Goal: Task Accomplishment & Management: Manage account settings

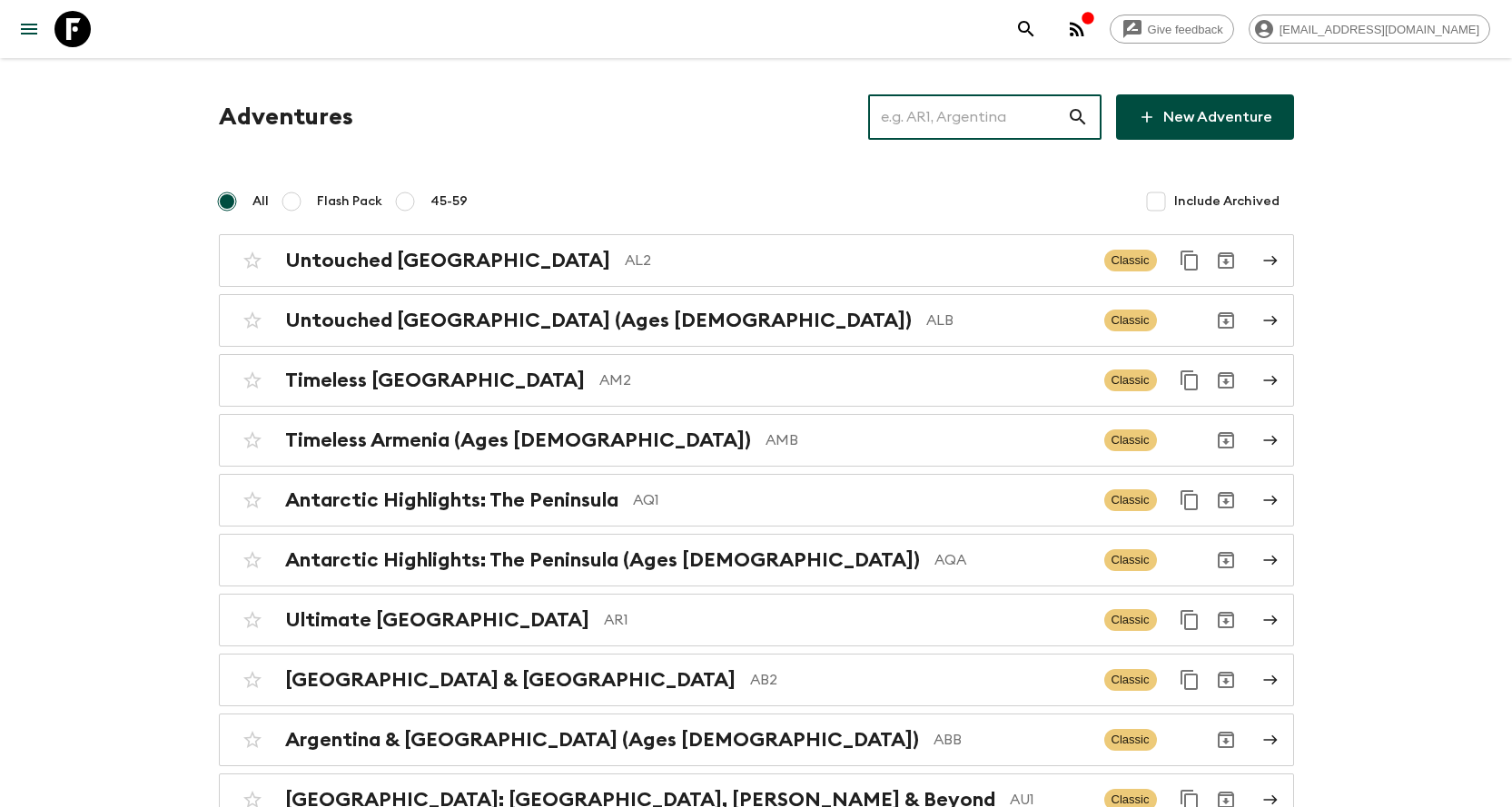
click at [909, 127] on input "text" at bounding box center [968, 117] width 199 height 51
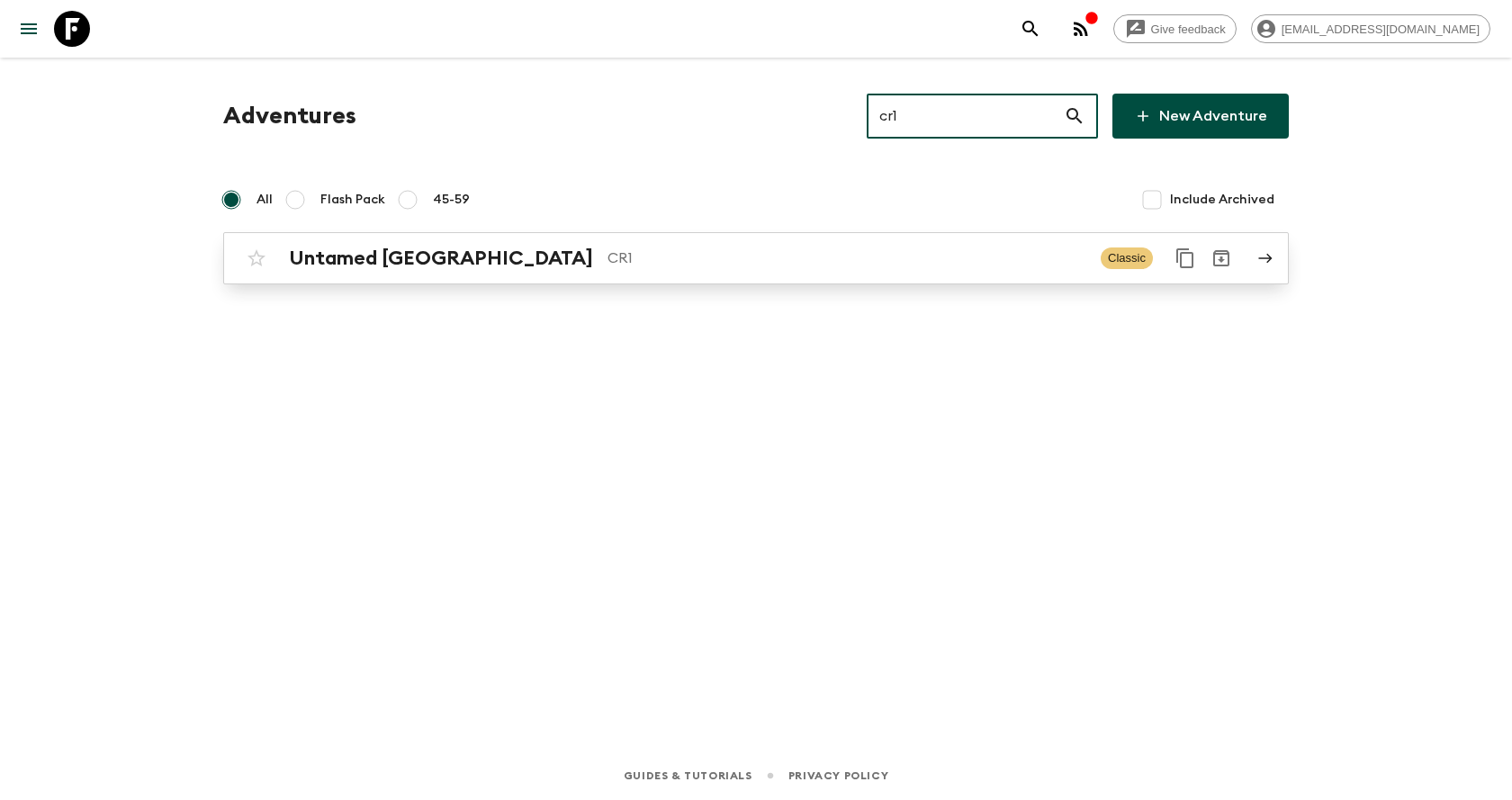
type input "cr1"
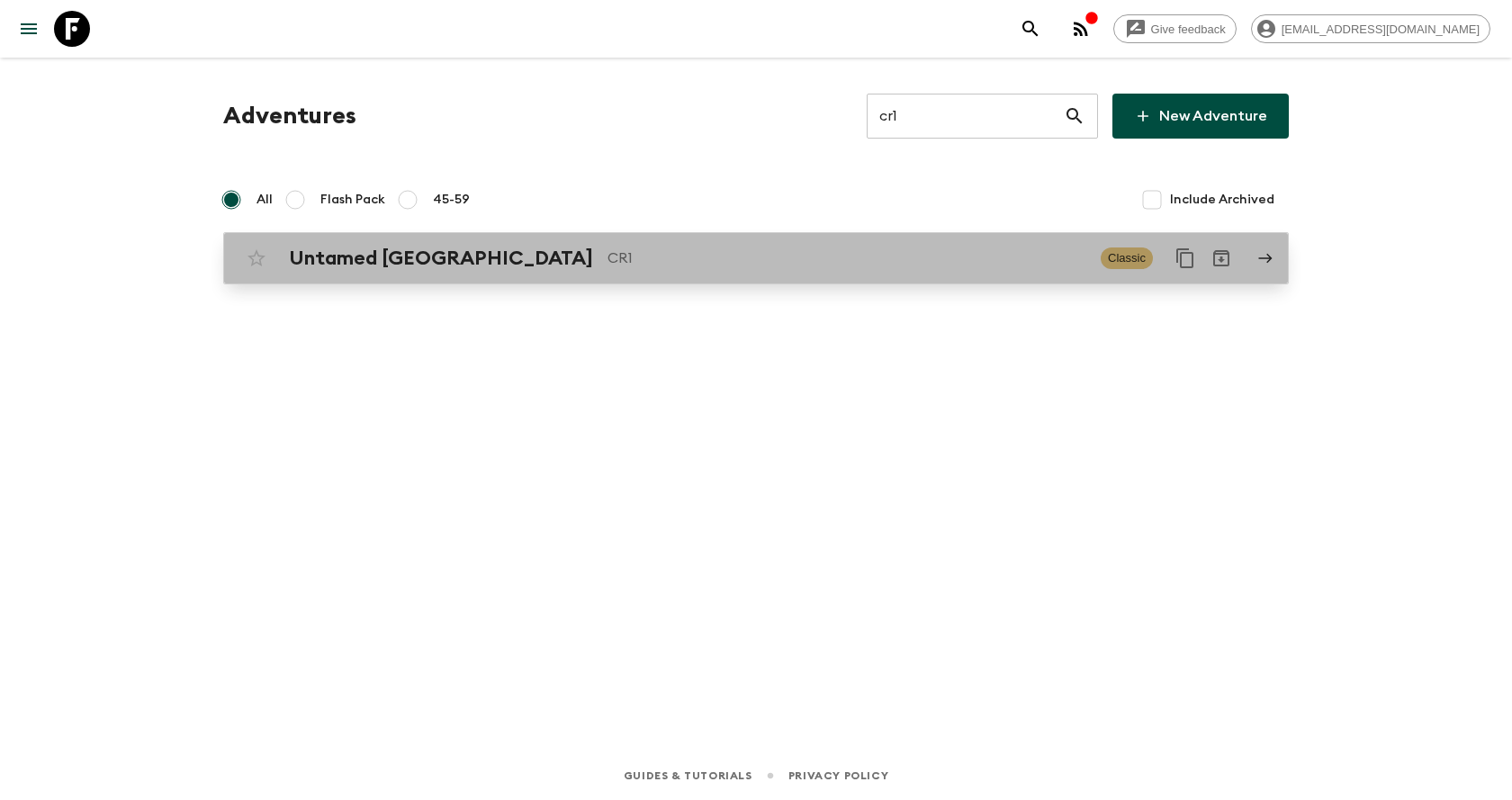
click at [635, 261] on p "CR1" at bounding box center [847, 258] width 479 height 21
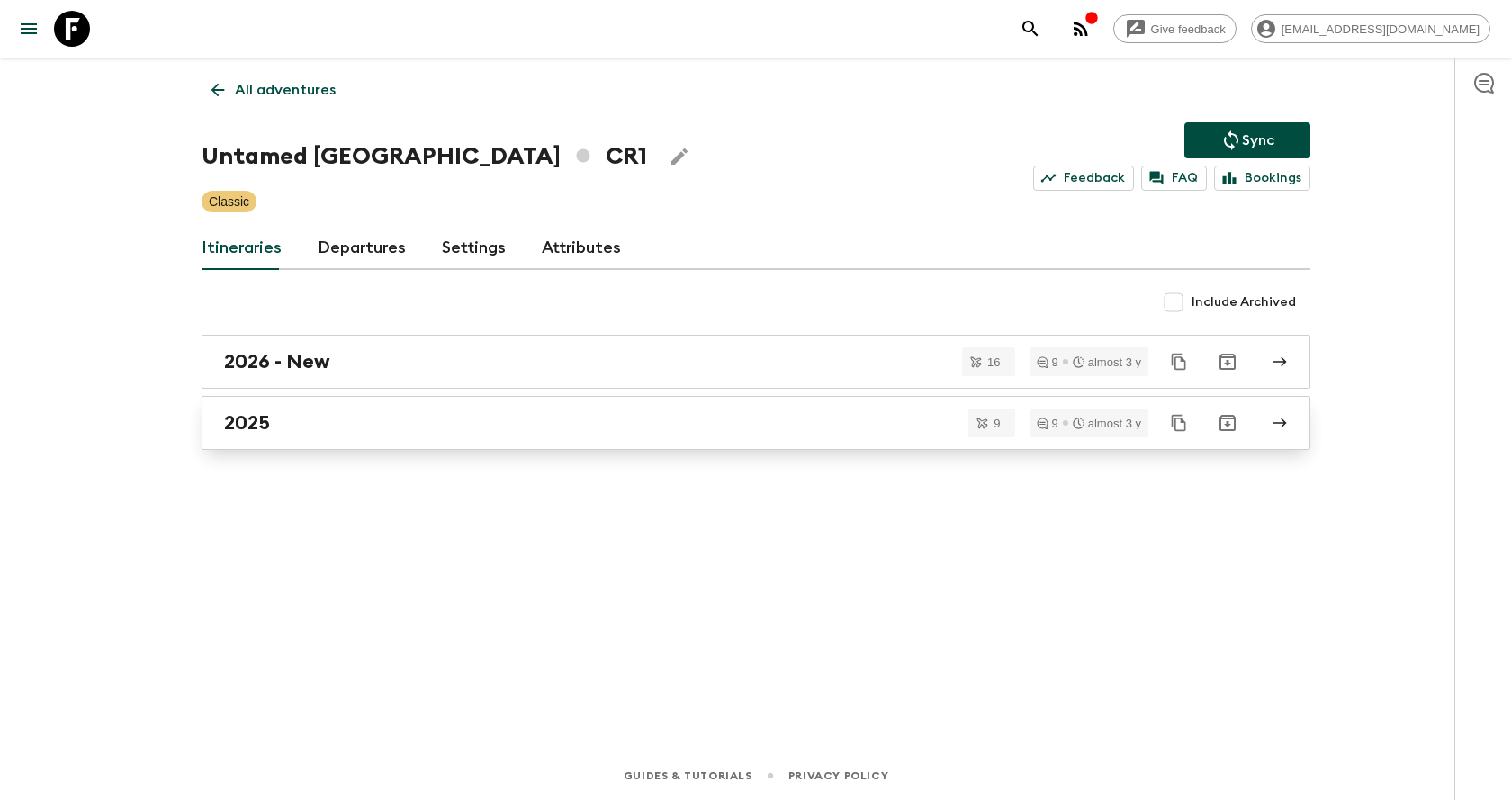
click at [391, 417] on div "2025" at bounding box center [738, 423] width 1029 height 23
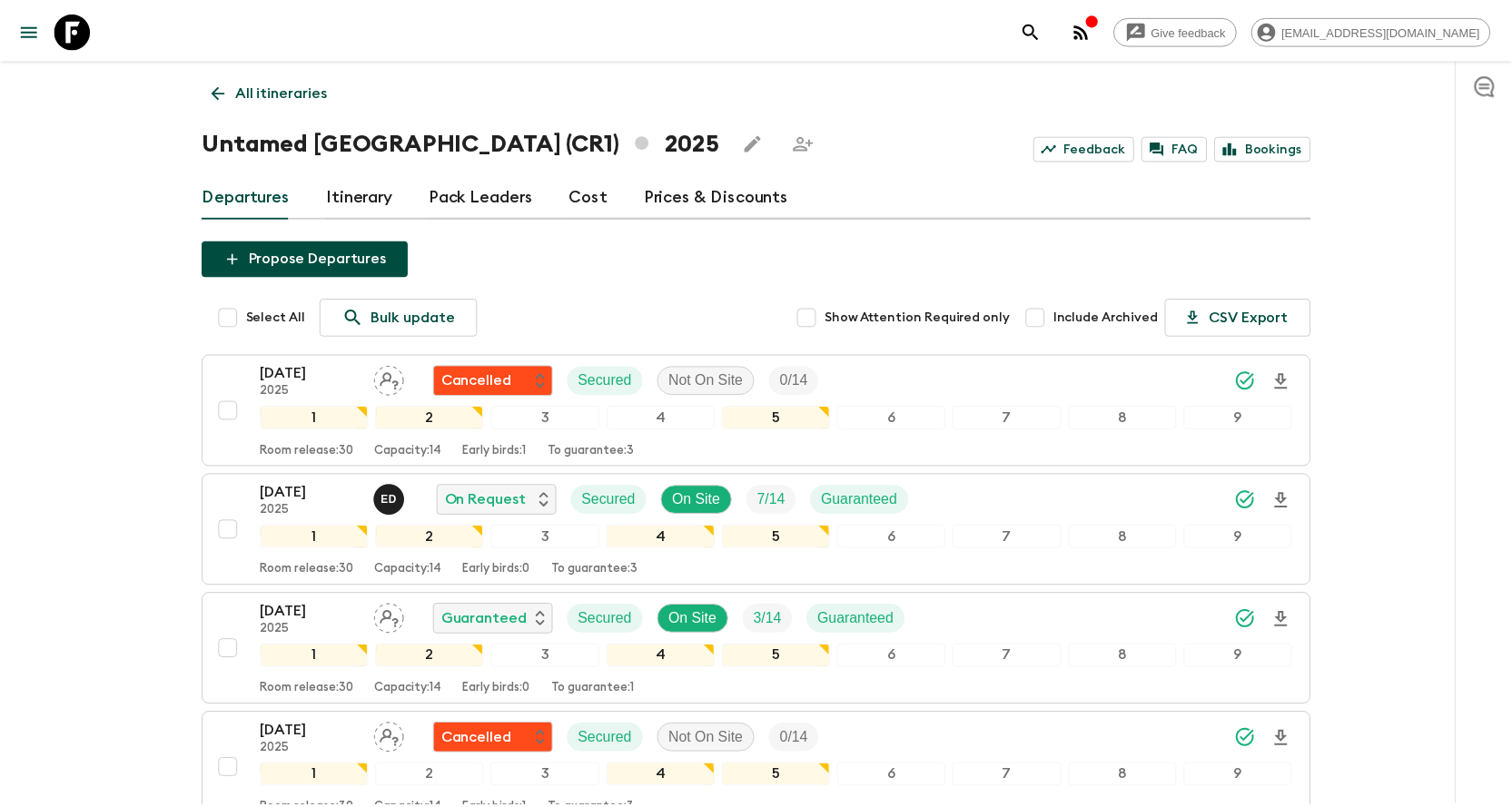
scroll to position [690, 0]
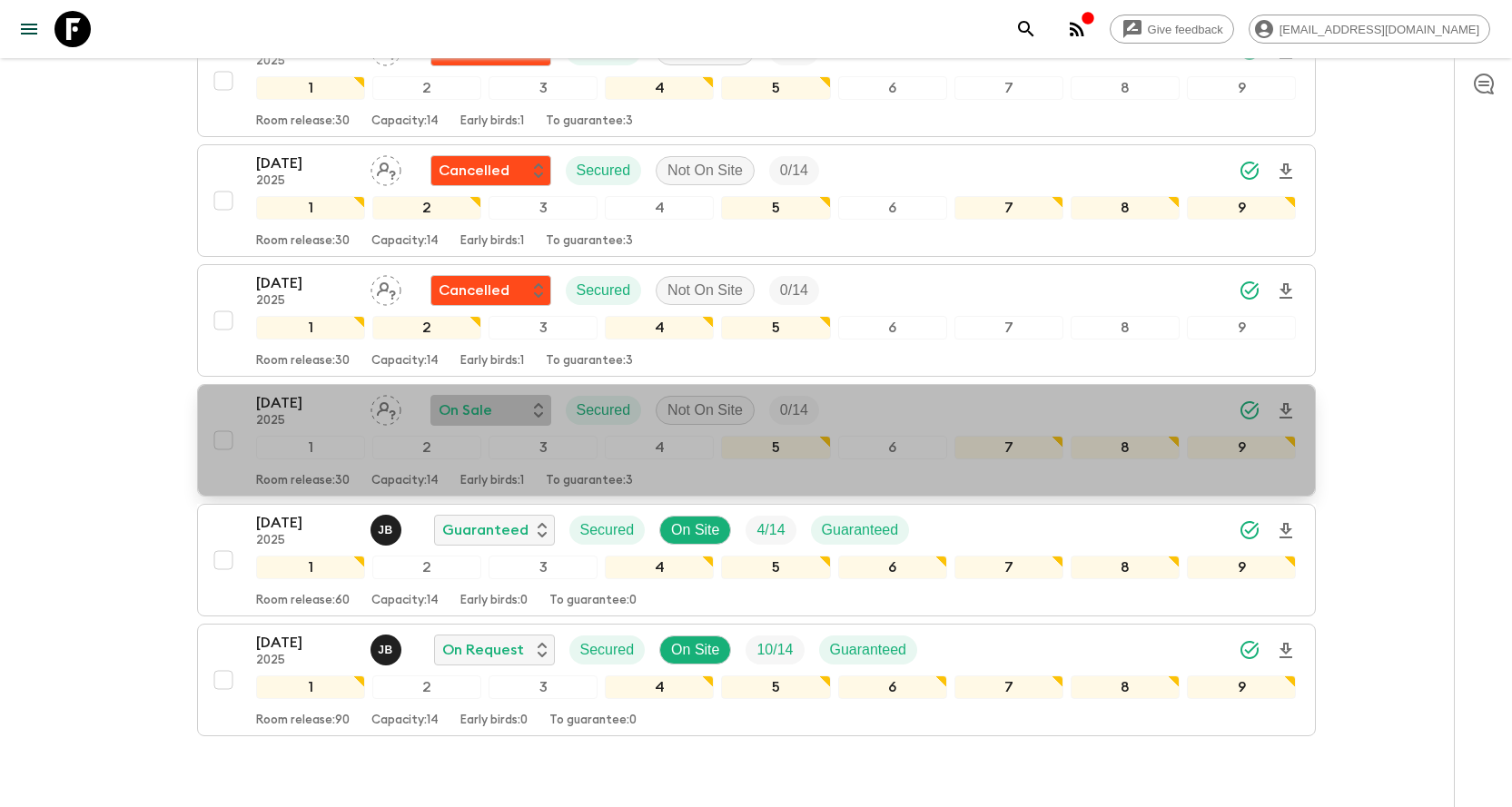
click at [485, 405] on p "On Sale" at bounding box center [465, 411] width 53 height 22
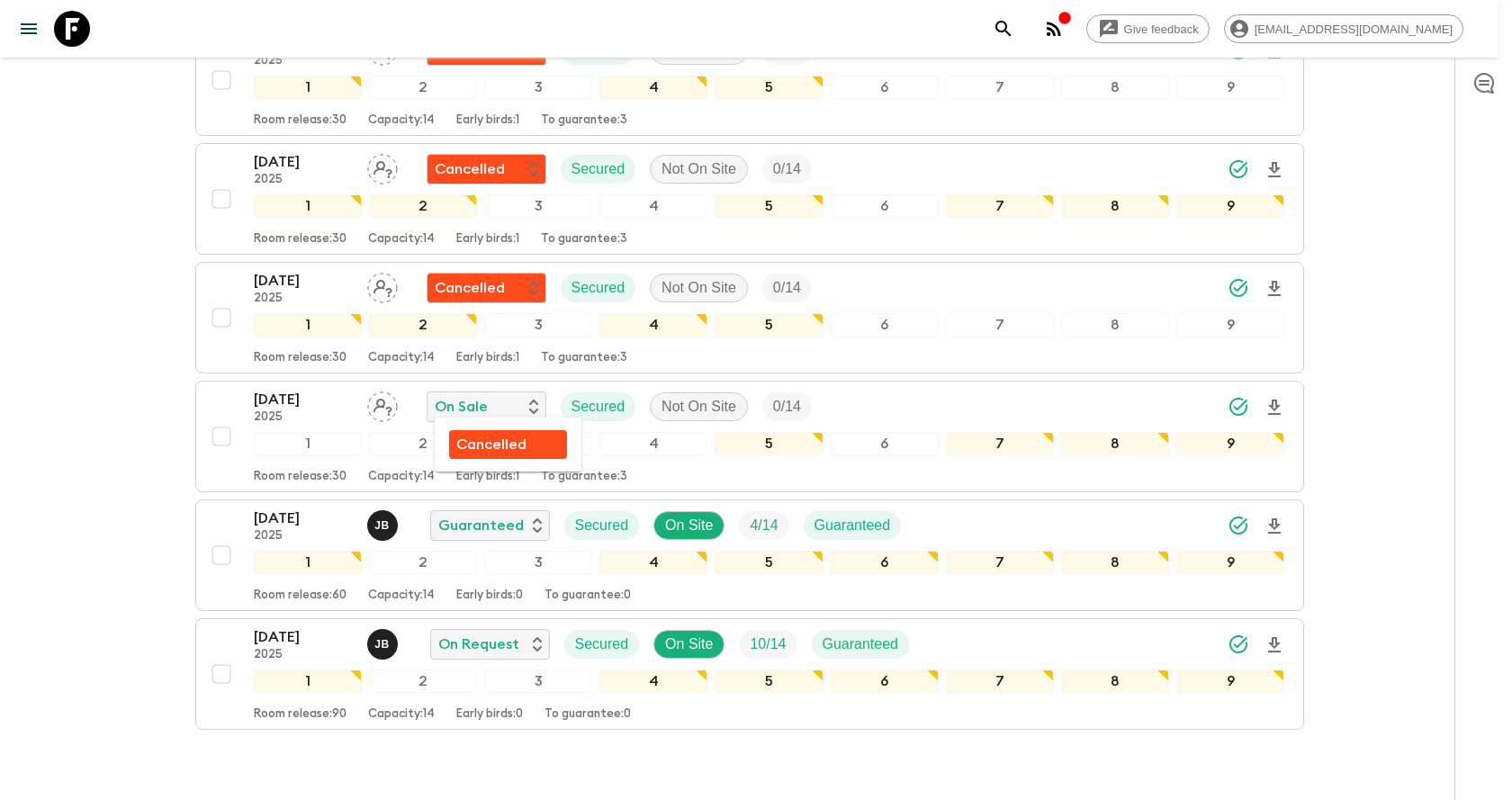
click at [484, 443] on p "Cancelled" at bounding box center [491, 444] width 70 height 21
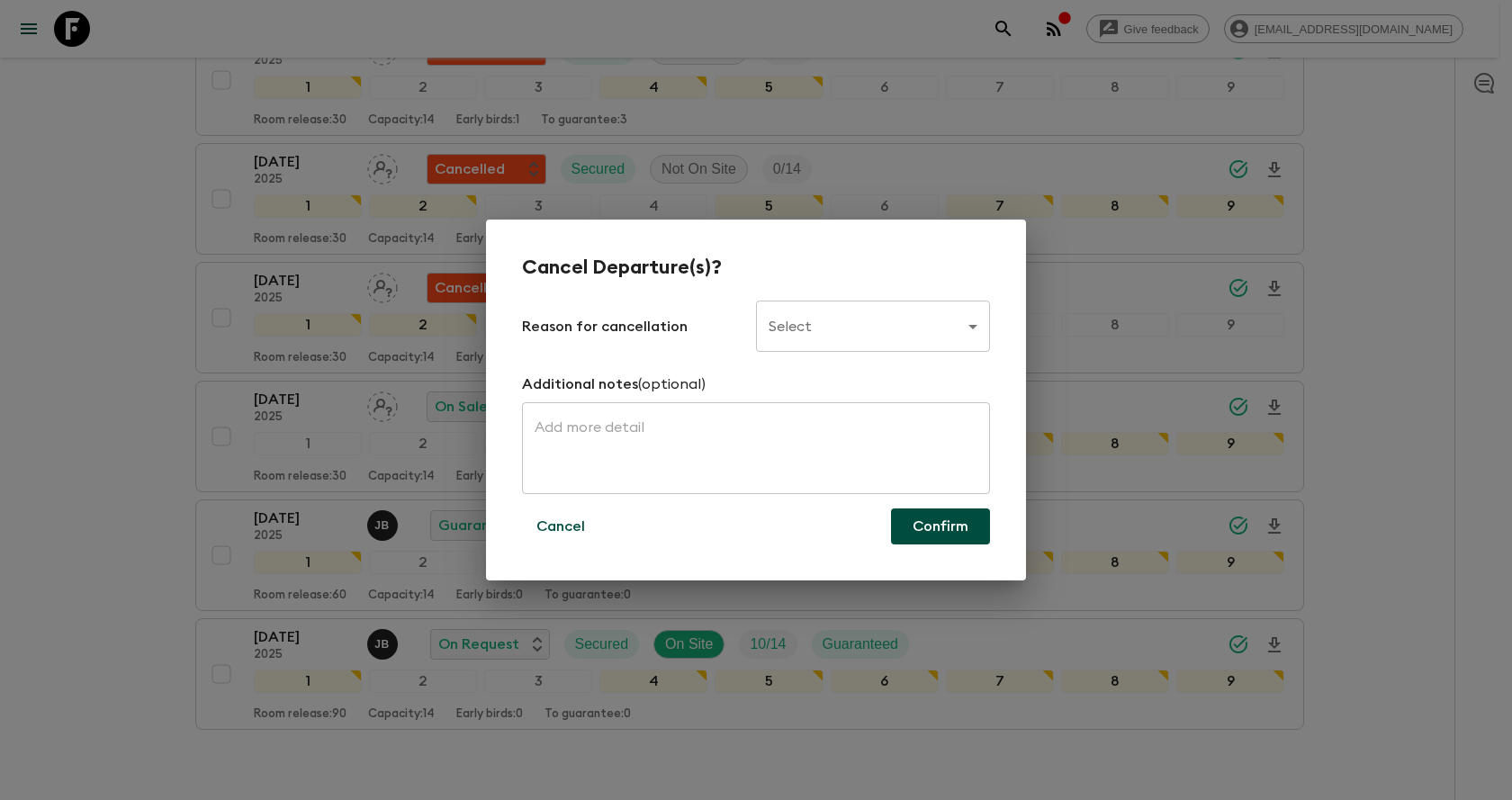
click at [908, 328] on body "Give feedback [EMAIL_ADDRESS][DOMAIN_NAME] All itineraries Untamed [GEOGRAPHIC_…" at bounding box center [756, 105] width 1512 height 1578
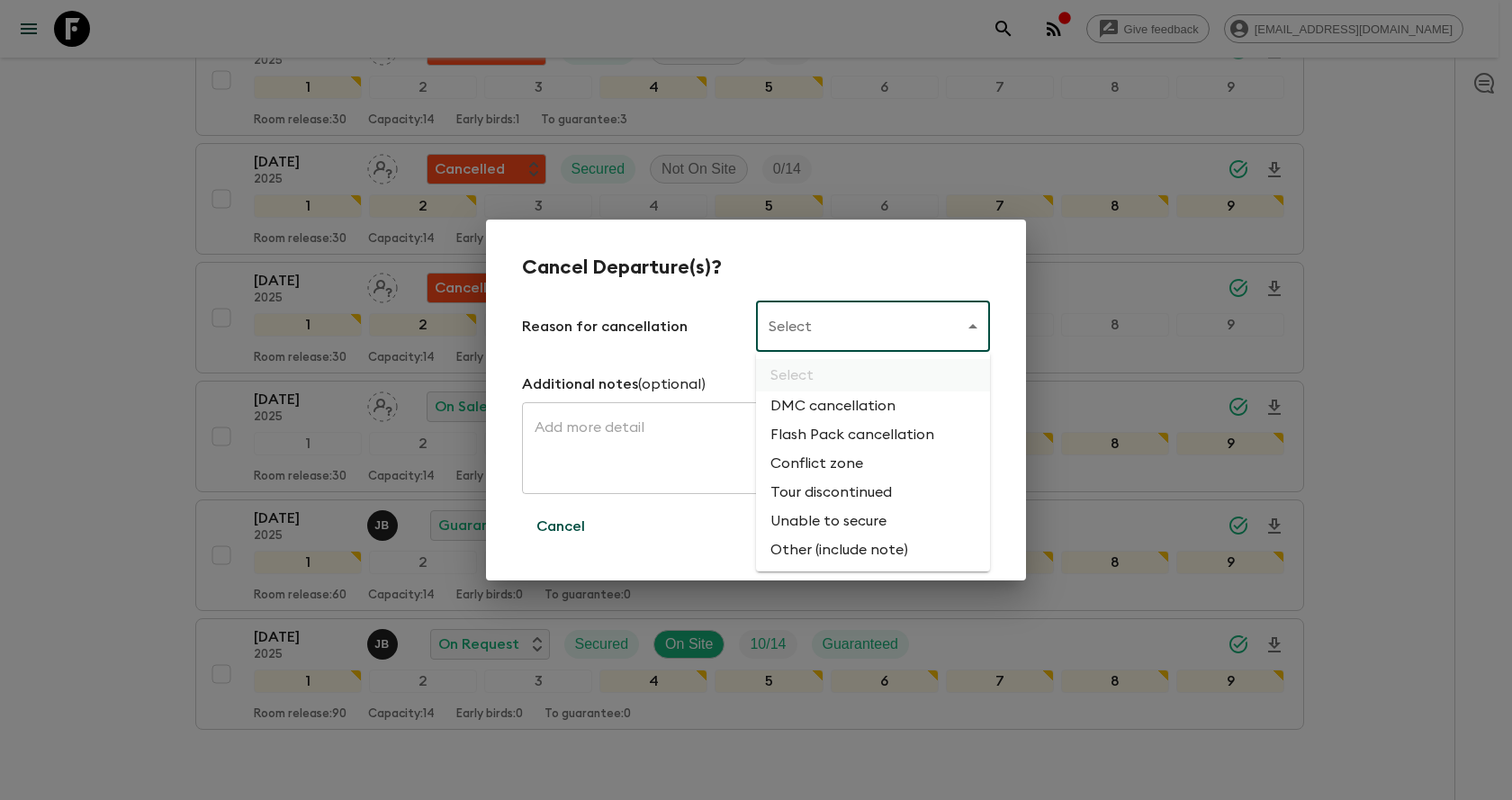
click at [882, 444] on li "Flash Pack cancellation" at bounding box center [873, 434] width 234 height 28
type input "FLASHPACK_CANCELLATION"
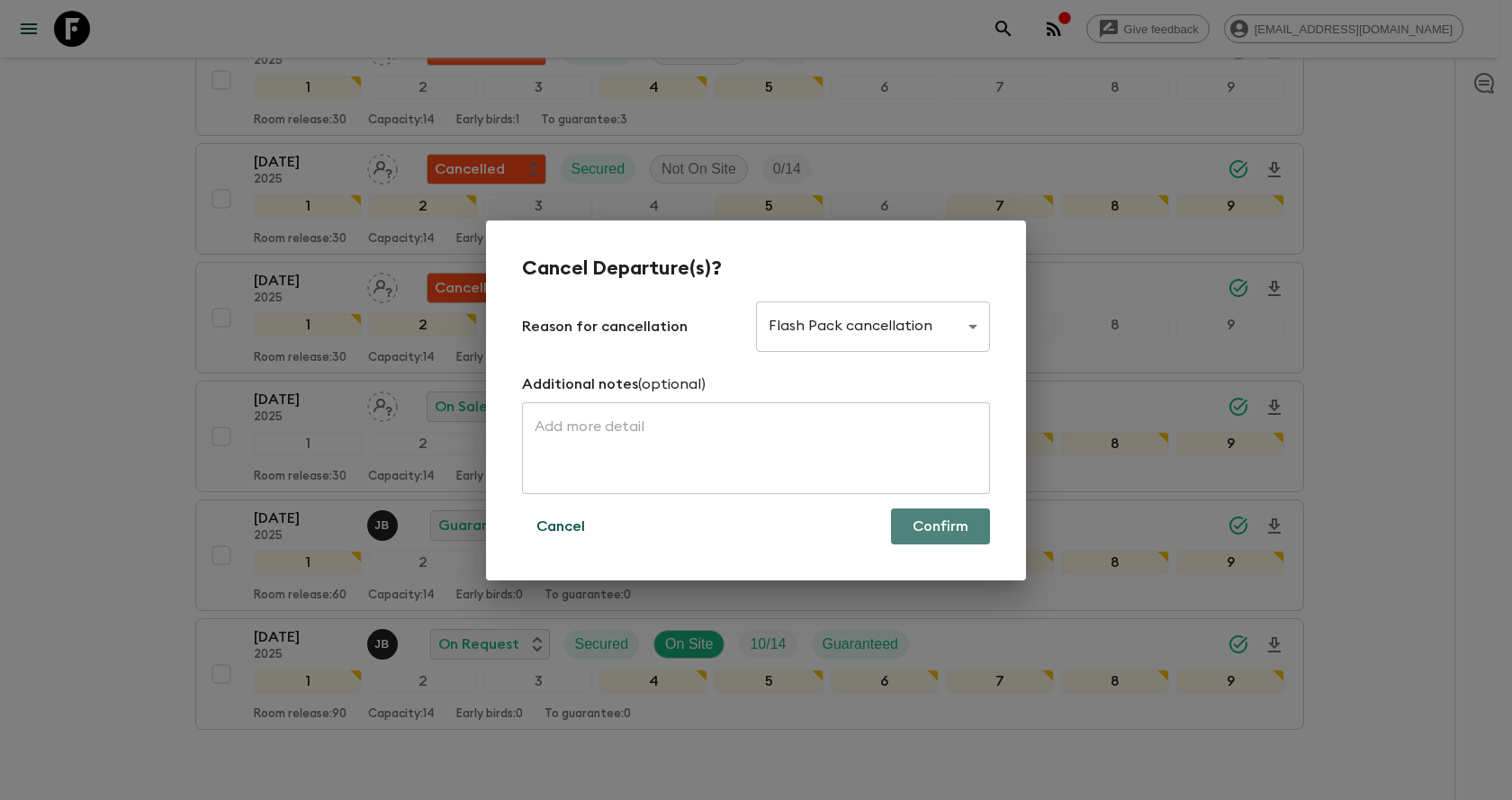
click at [904, 527] on button "Confirm" at bounding box center [940, 526] width 99 height 36
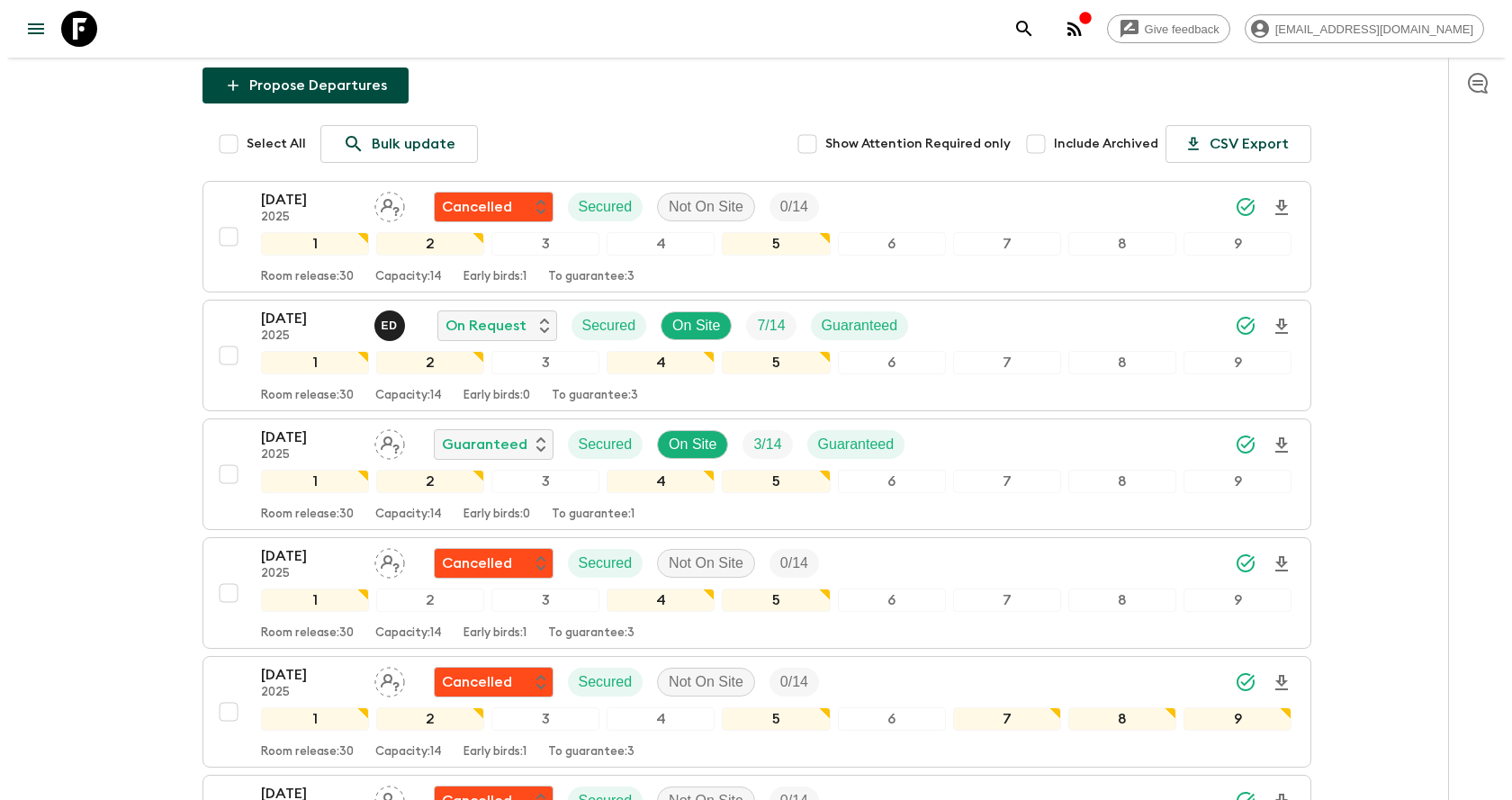
scroll to position [144, 0]
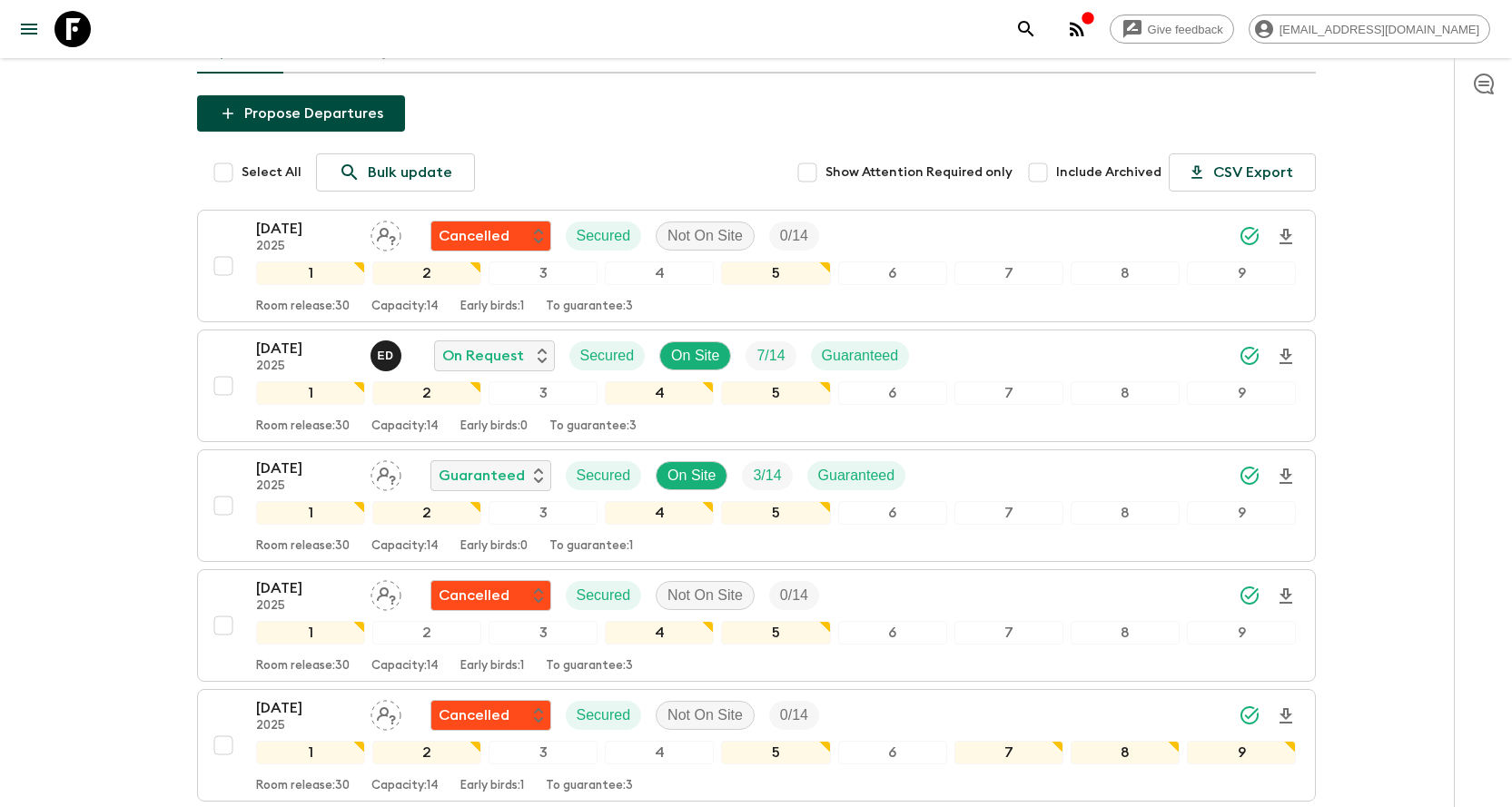
click at [1037, 26] on icon "search adventures" at bounding box center [1026, 29] width 22 height 22
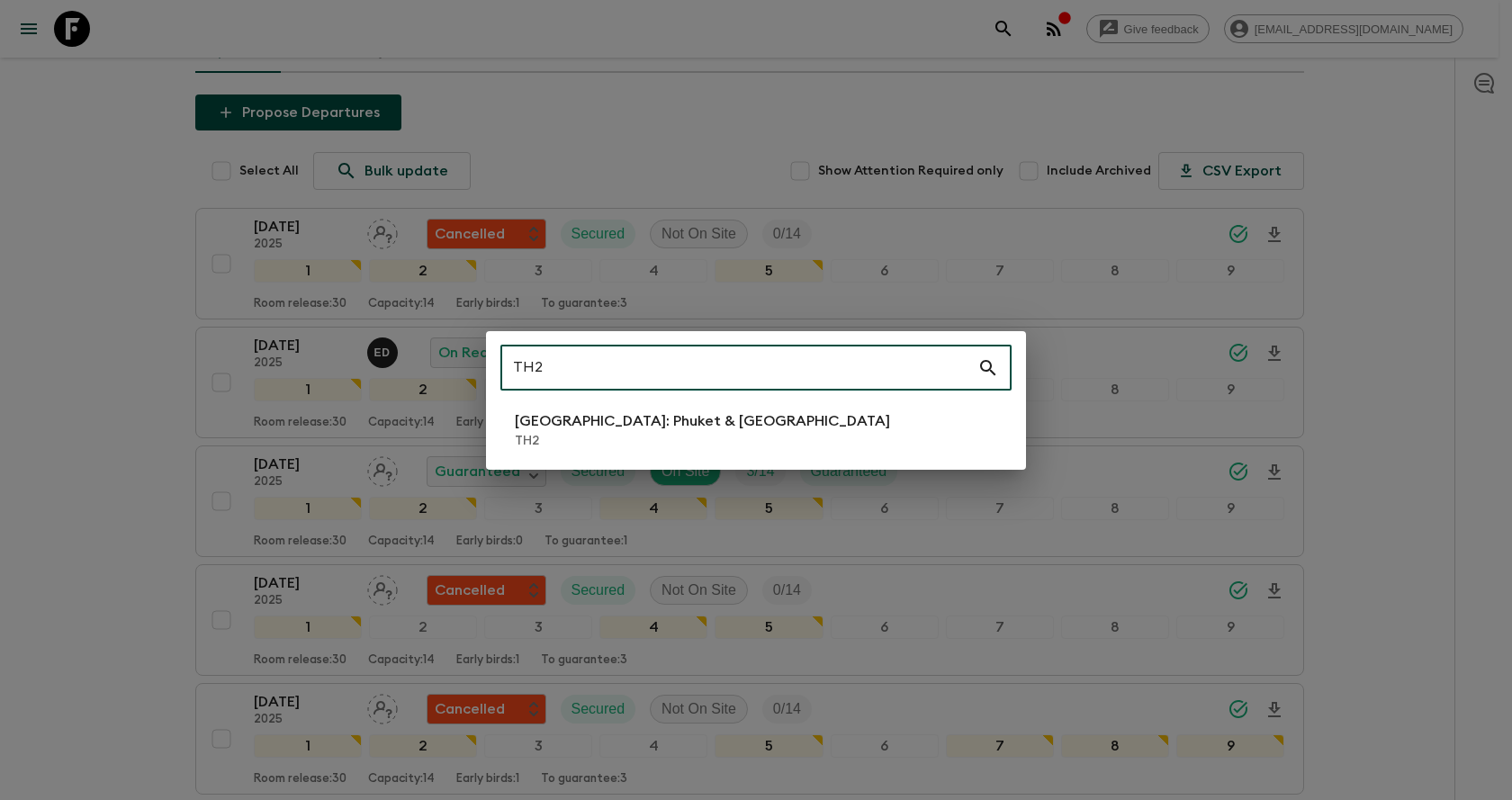
type input "TH2"
click at [800, 452] on li "[GEOGRAPHIC_DATA]: Phuket & Andaman Coast TH2" at bounding box center [755, 431] width 511 height 51
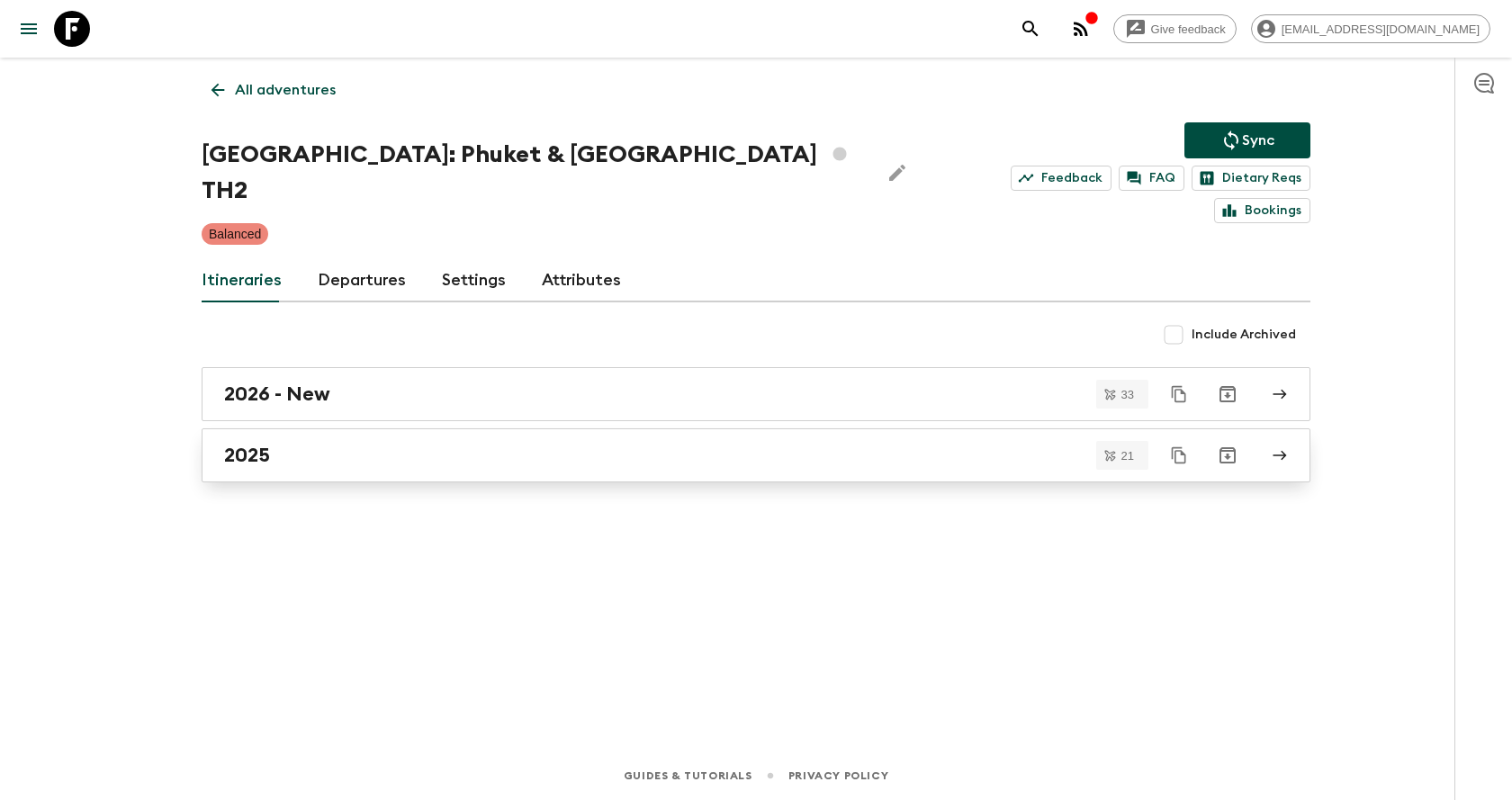
click at [511, 443] on div "2025" at bounding box center [738, 455] width 1029 height 23
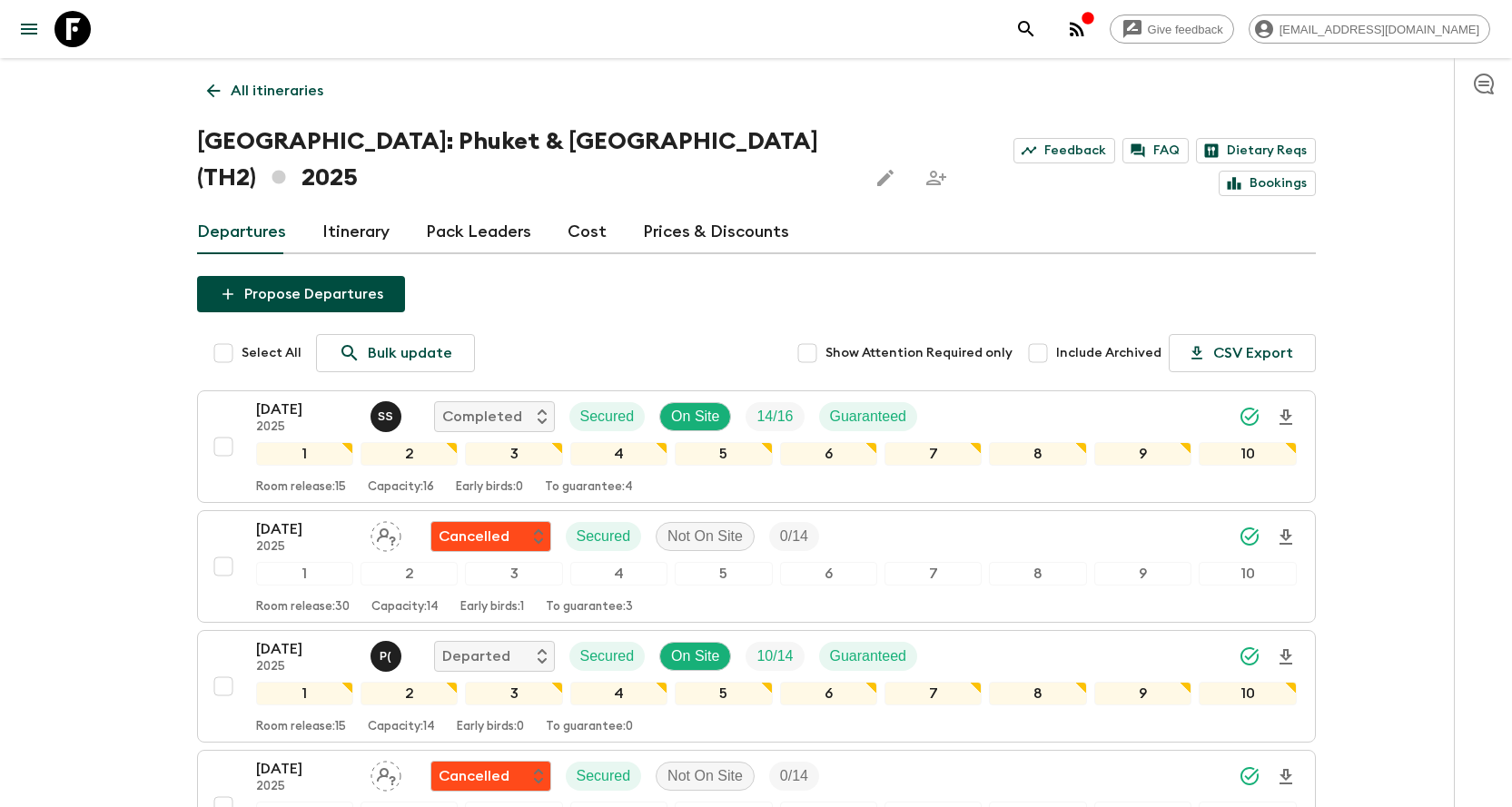
click at [1037, 30] on icon "search adventures" at bounding box center [1026, 29] width 22 height 22
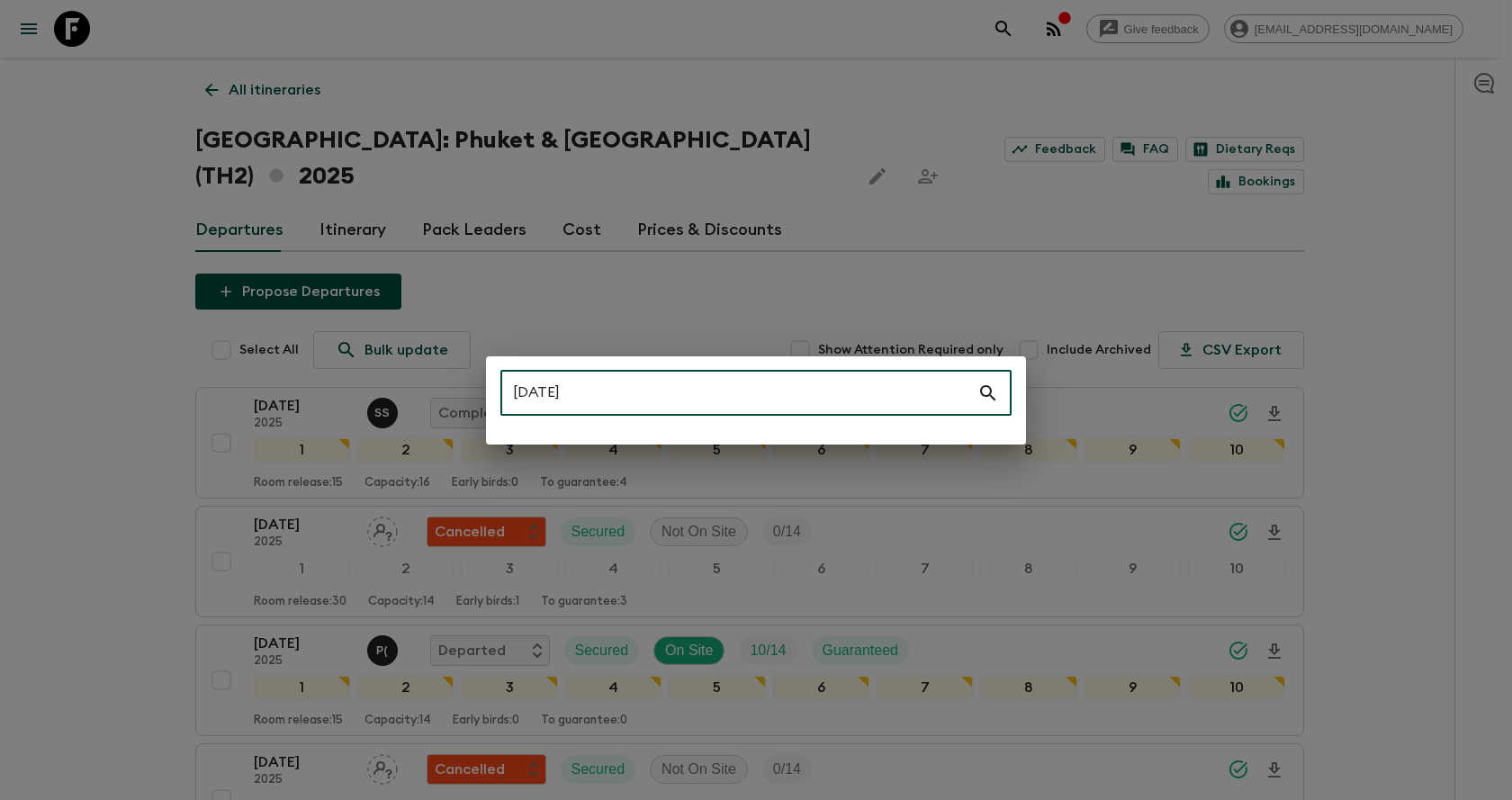
type input "[DATE]"
click at [1408, 191] on div "[DATE] ​" at bounding box center [756, 400] width 1512 height 800
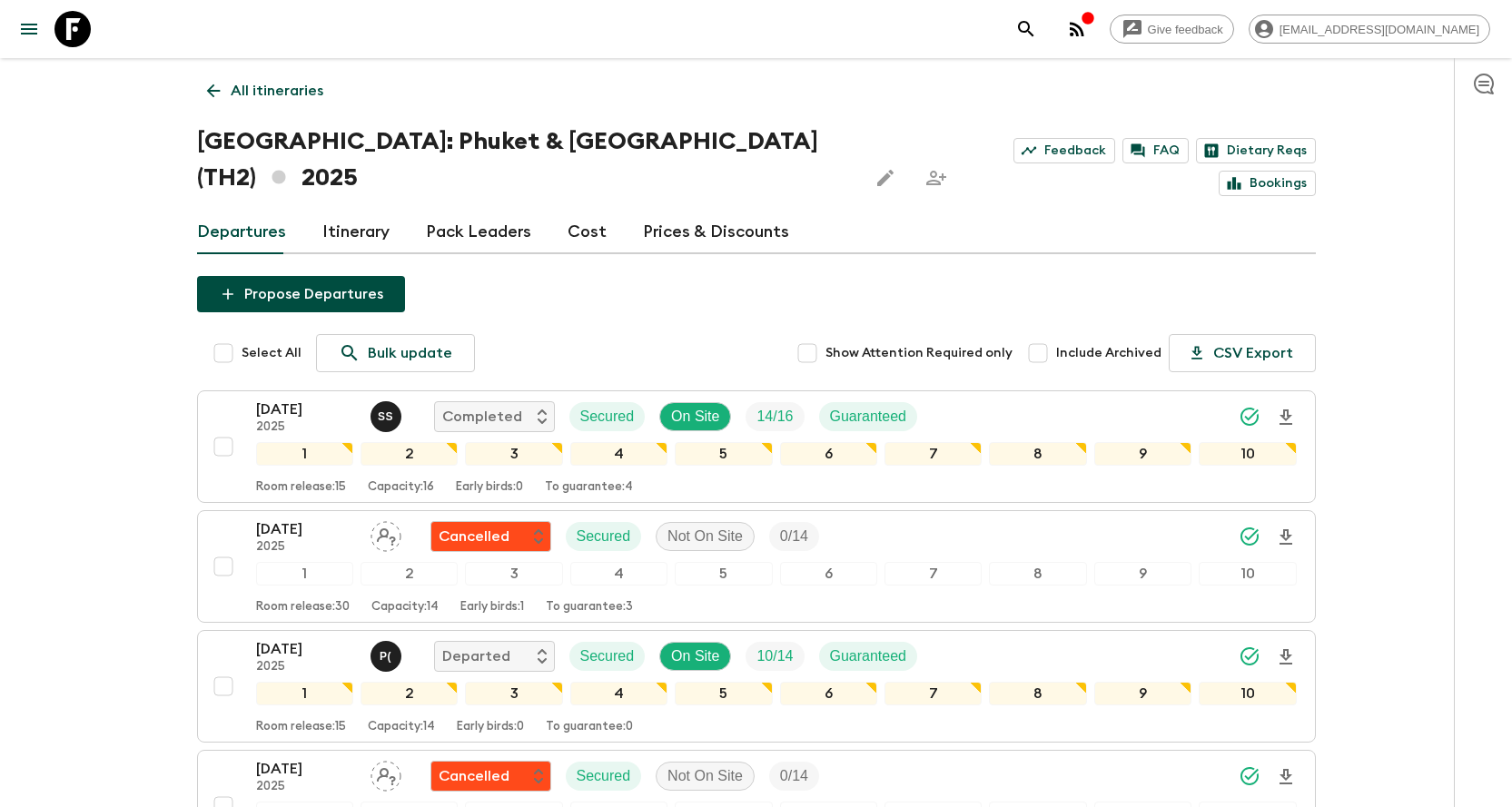
scroll to position [2008, 0]
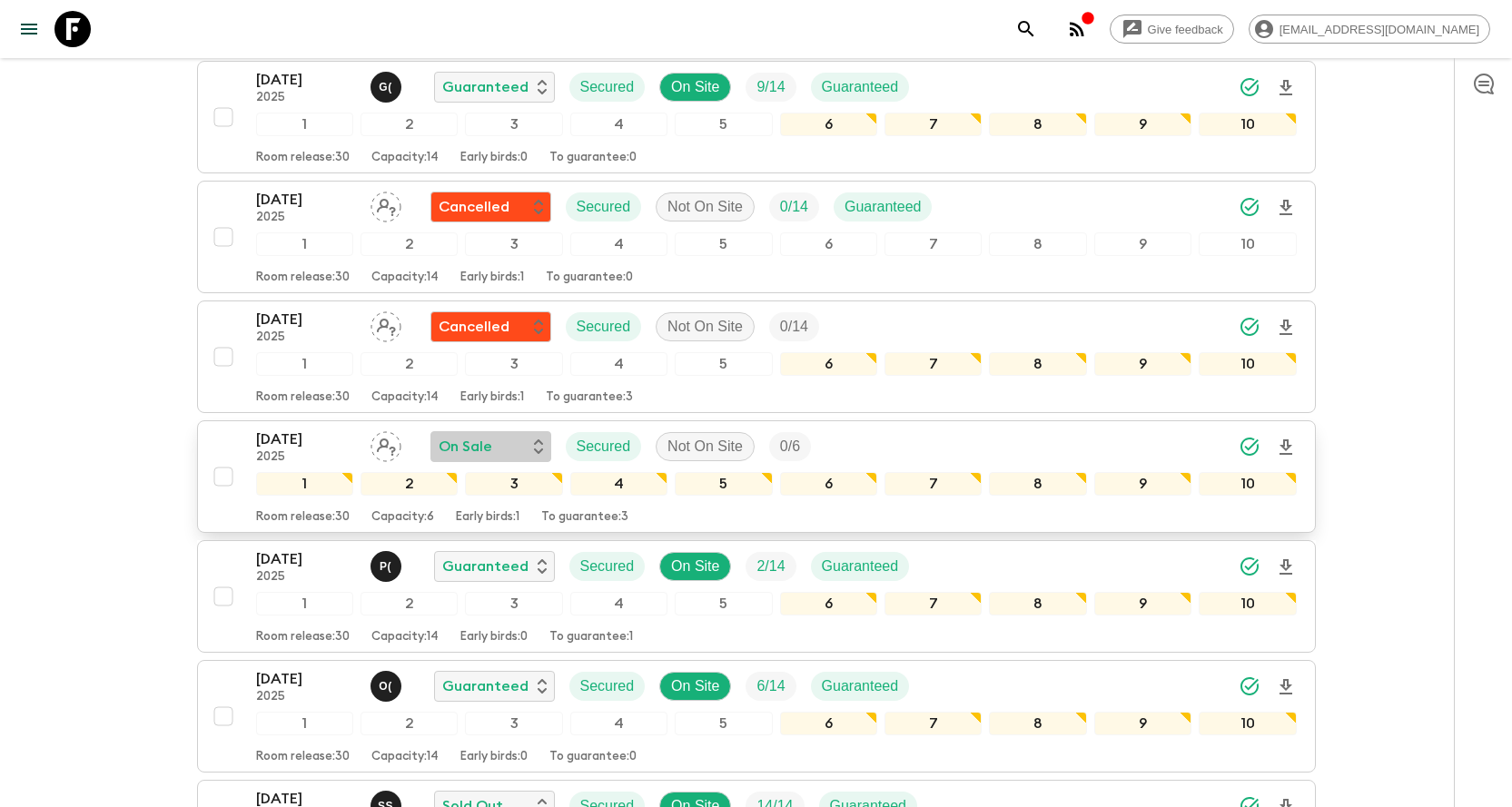
click at [481, 436] on p "On Sale" at bounding box center [465, 446] width 53 height 22
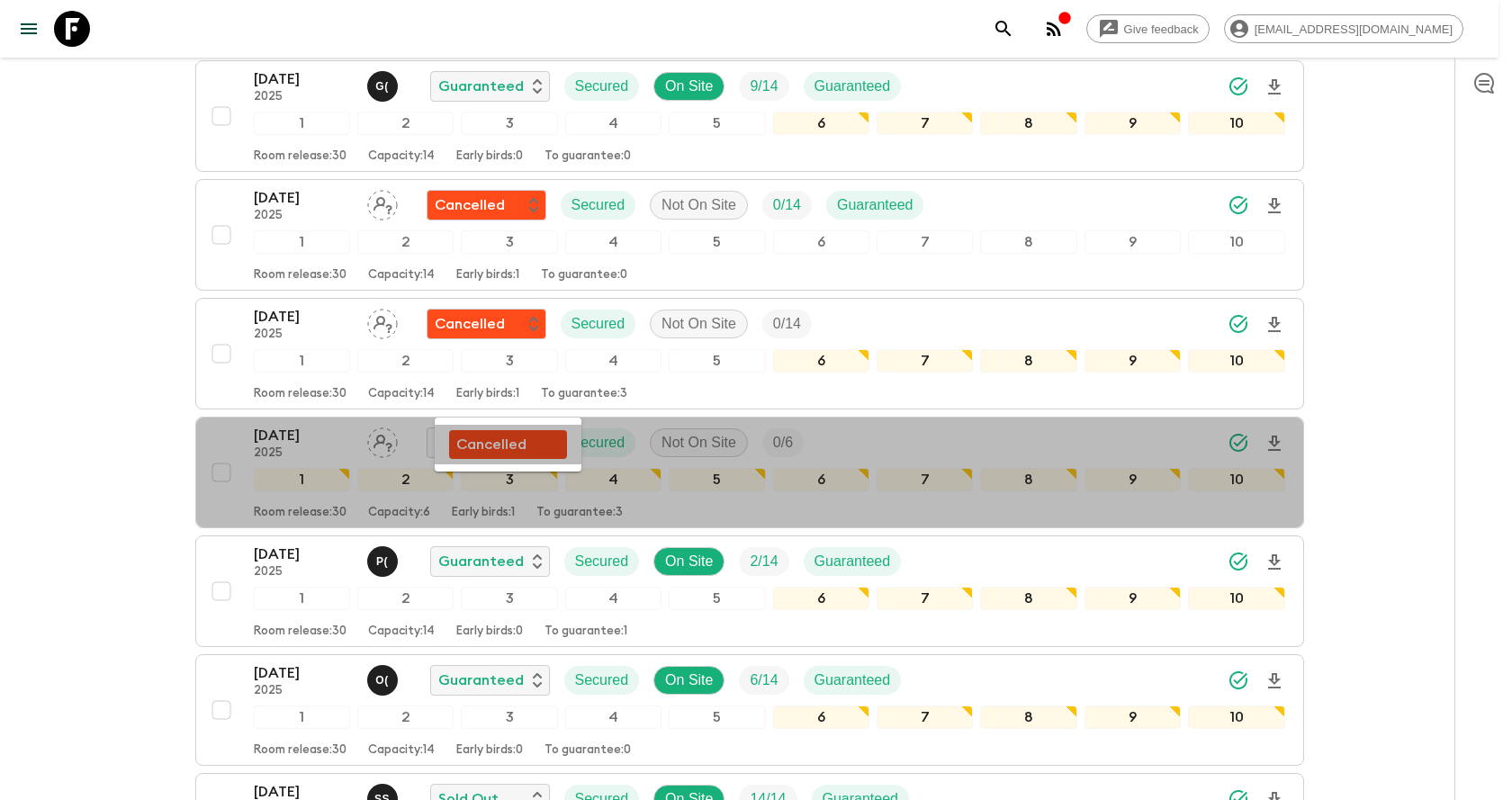
click at [486, 442] on p "Cancelled" at bounding box center [491, 444] width 70 height 21
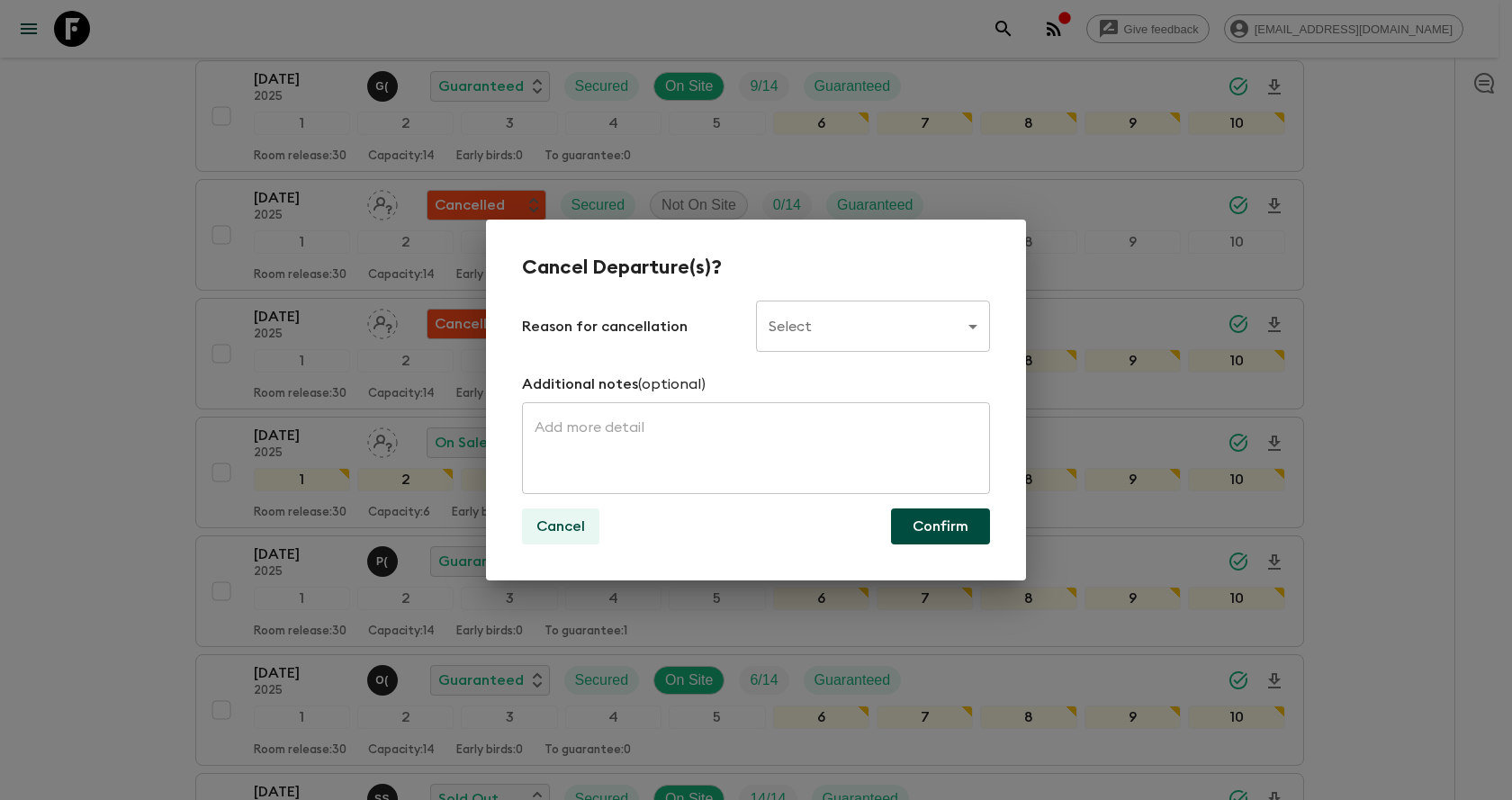
click at [527, 516] on button "Cancel" at bounding box center [561, 526] width 77 height 36
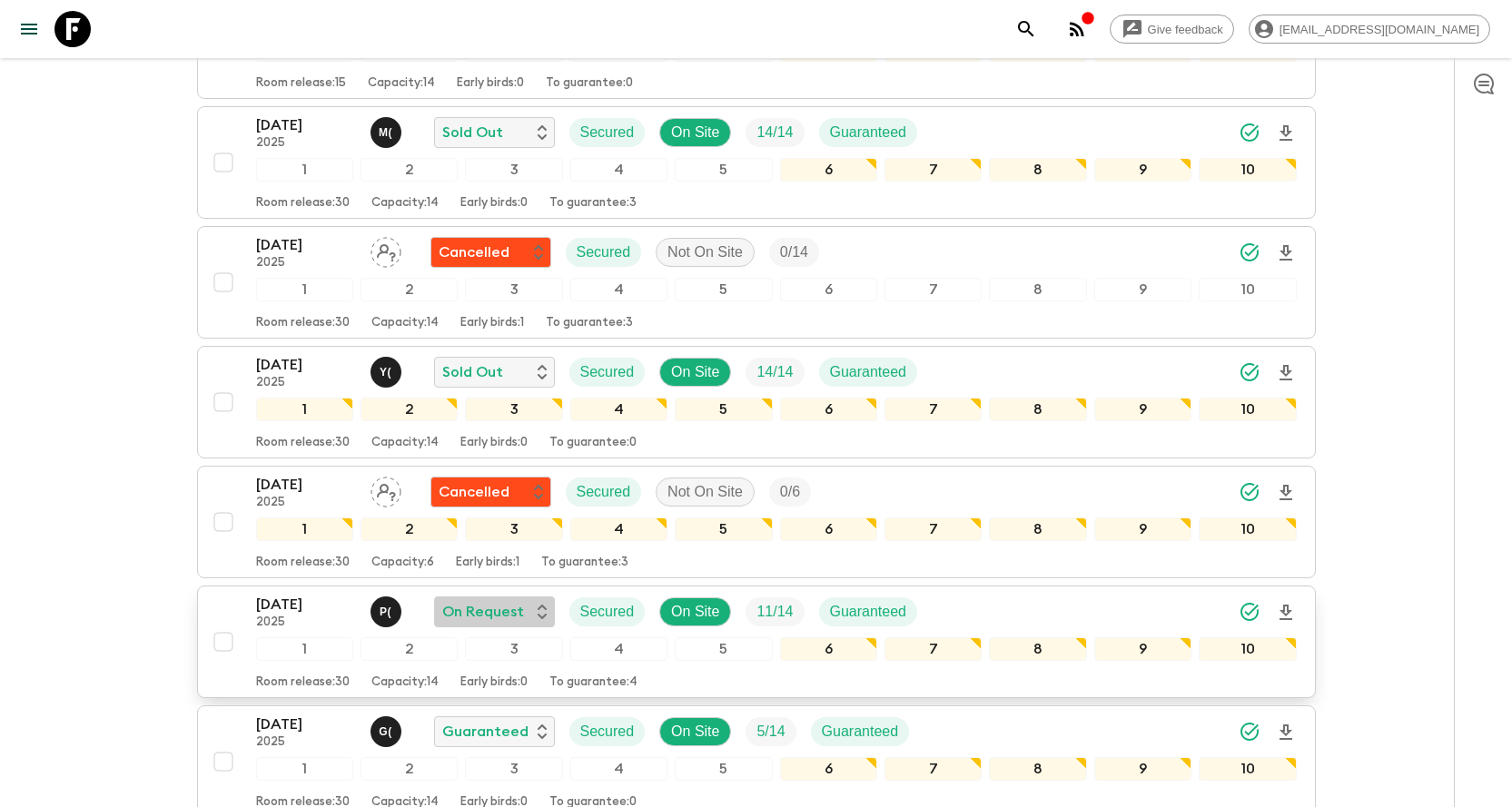
scroll to position [1190, 0]
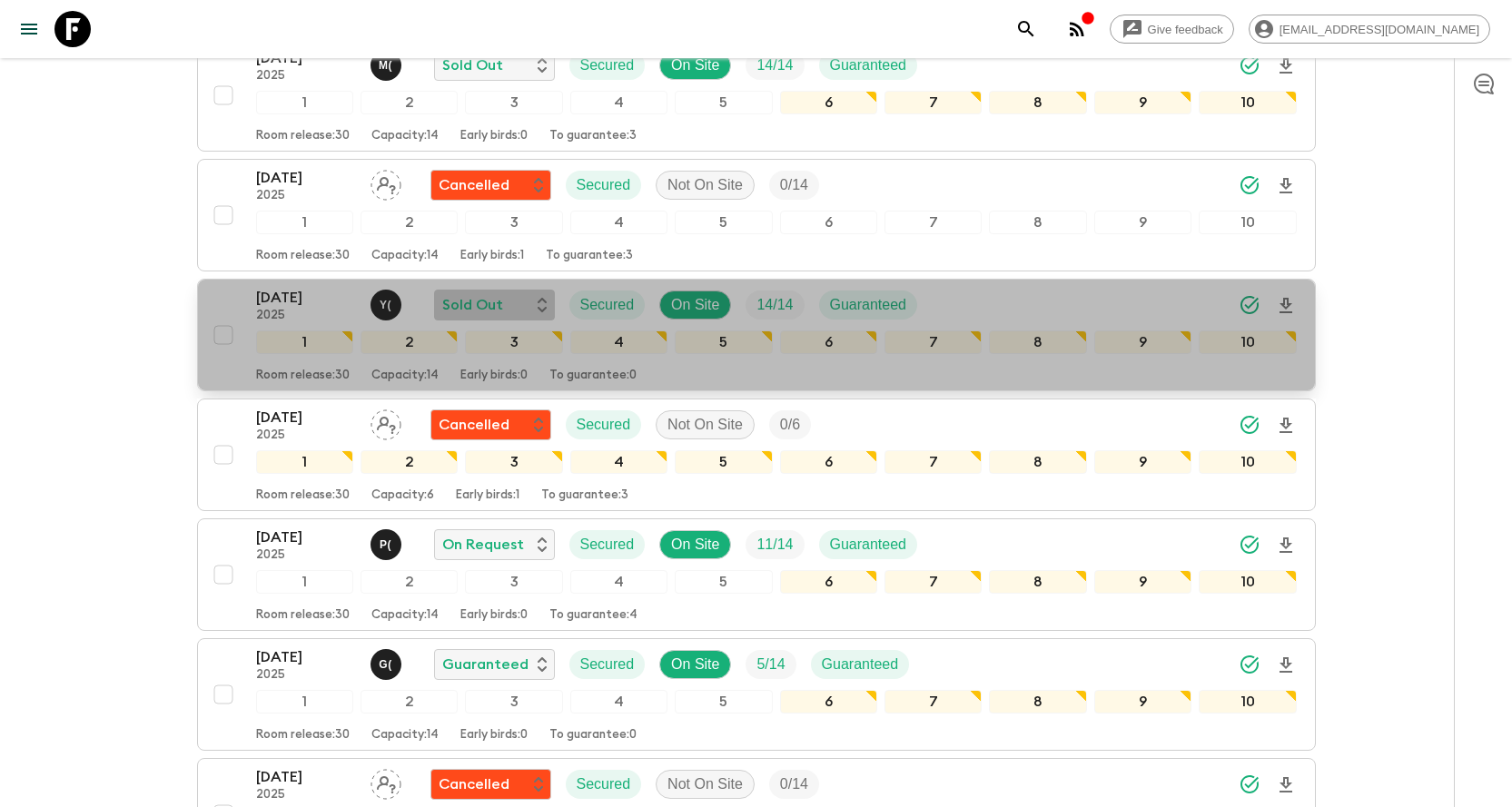
click at [456, 295] on p "Sold Out" at bounding box center [473, 305] width 61 height 22
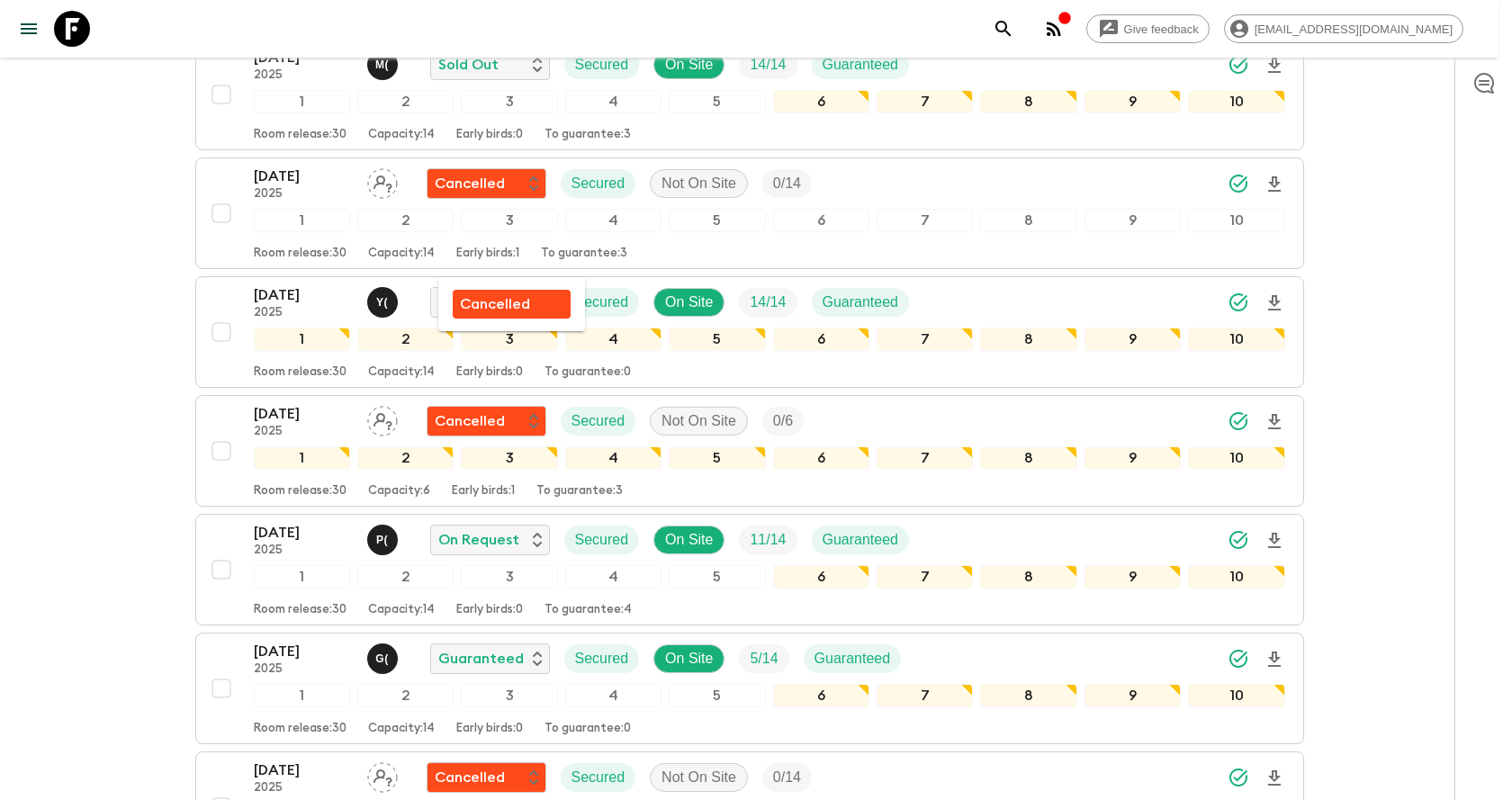
click at [465, 302] on p "Cancelled" at bounding box center [495, 304] width 70 height 21
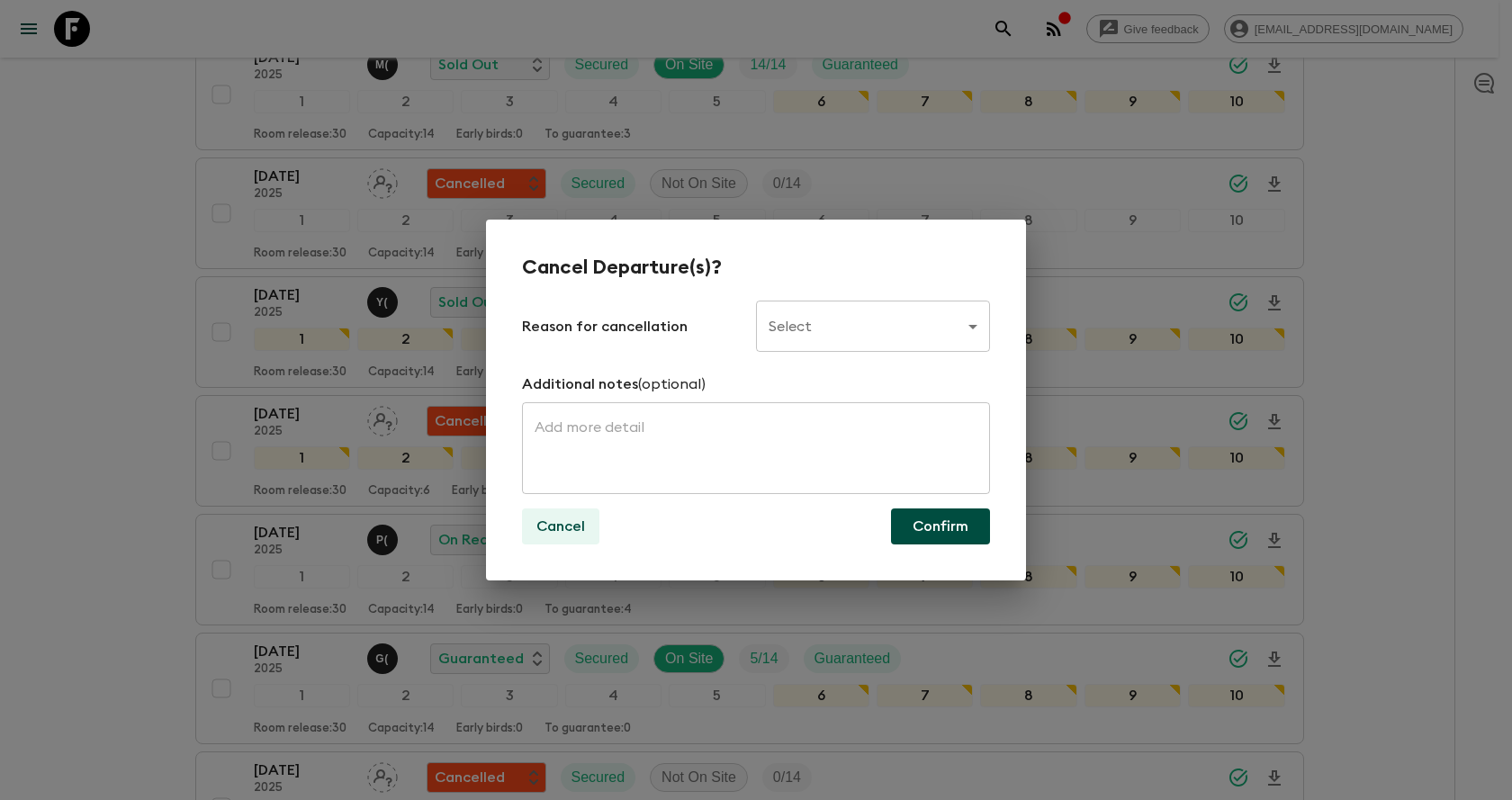
click at [544, 512] on button "Cancel" at bounding box center [561, 526] width 77 height 36
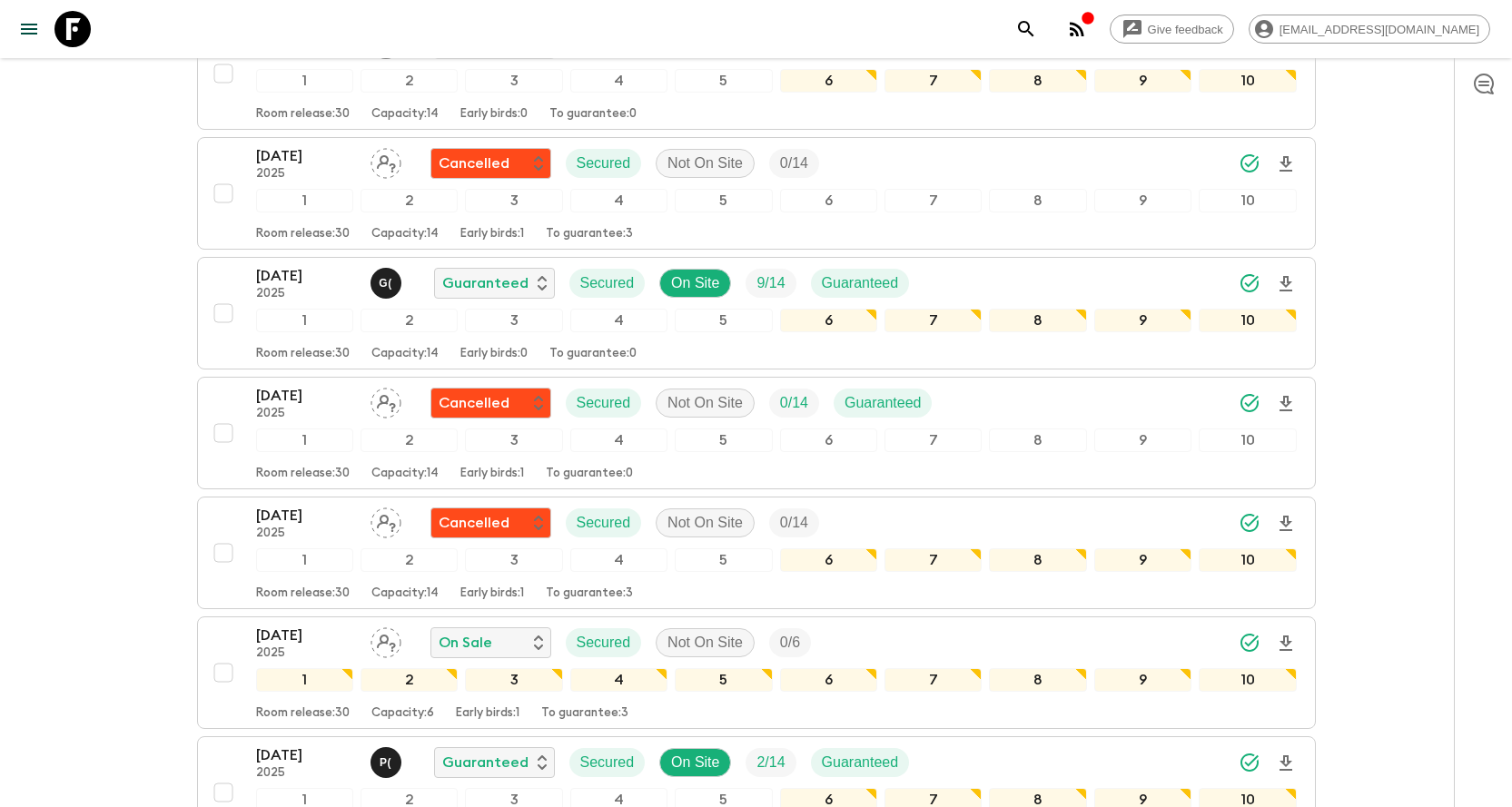
scroll to position [1826, 0]
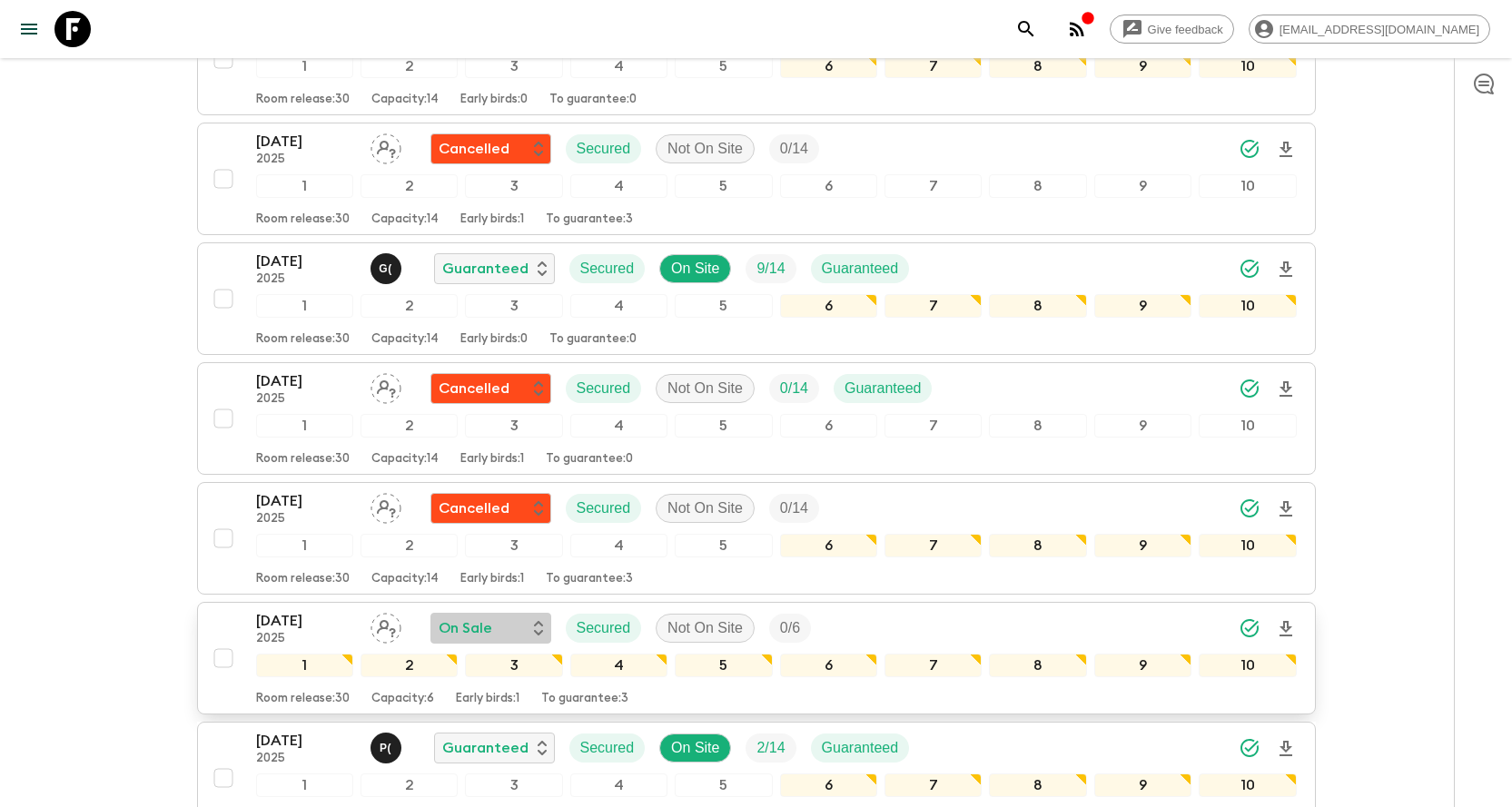
click at [515, 618] on div "On Sale" at bounding box center [491, 629] width 104 height 22
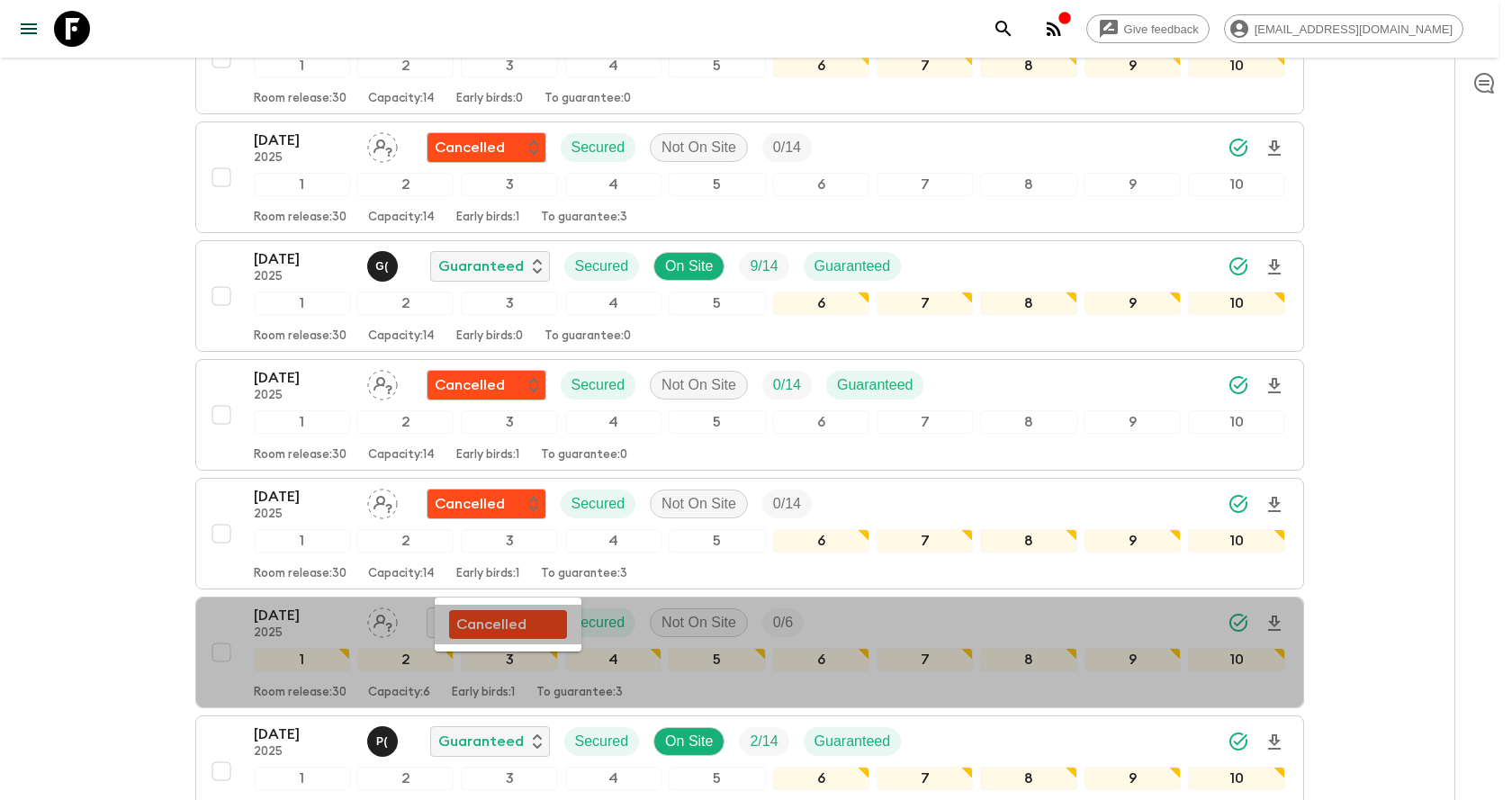
click at [514, 633] on p "Cancelled" at bounding box center [491, 625] width 70 height 21
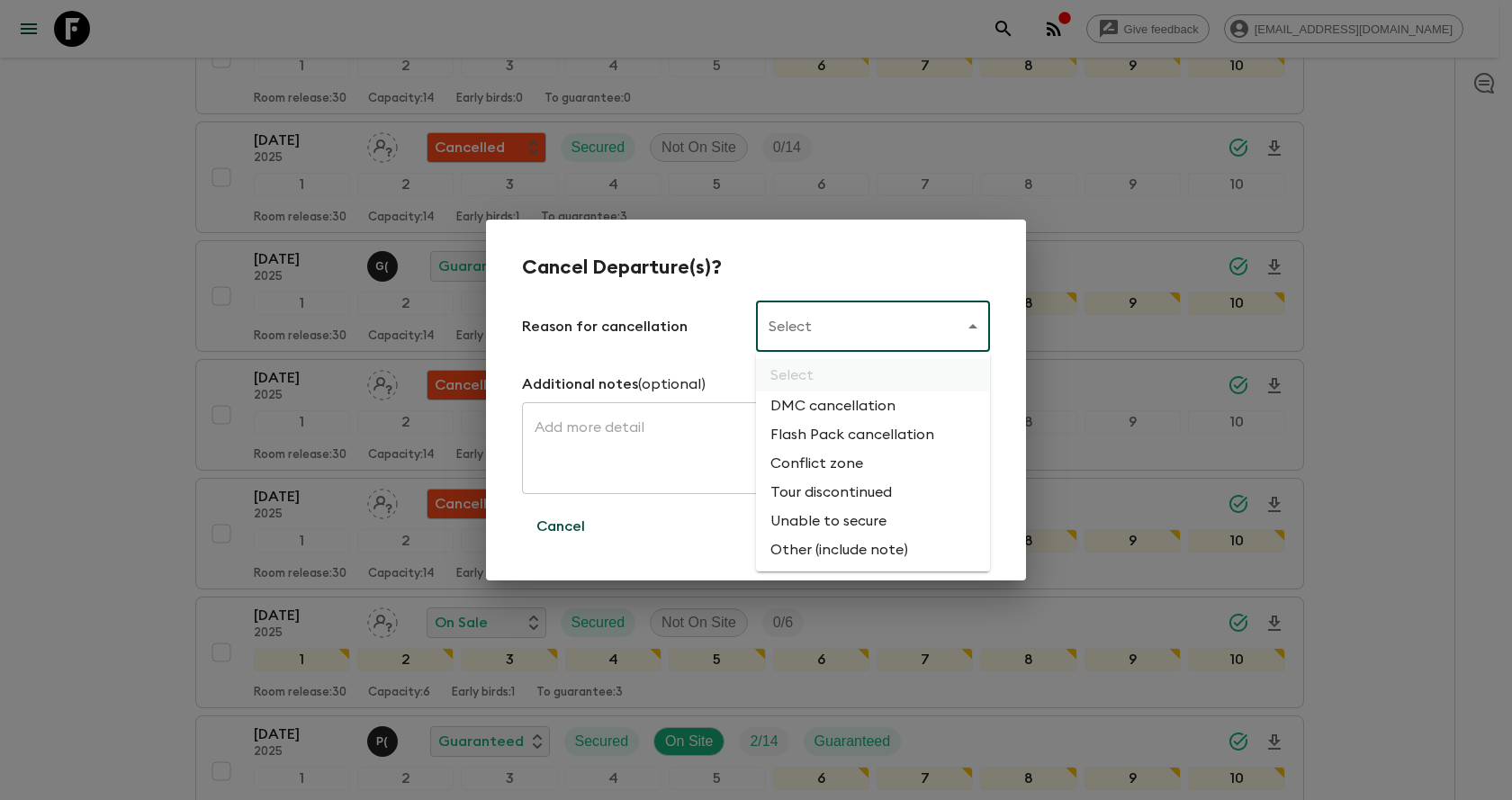
click at [844, 427] on li "Flash Pack cancellation" at bounding box center [873, 434] width 234 height 28
type input "FLASHPACK_CANCELLATION"
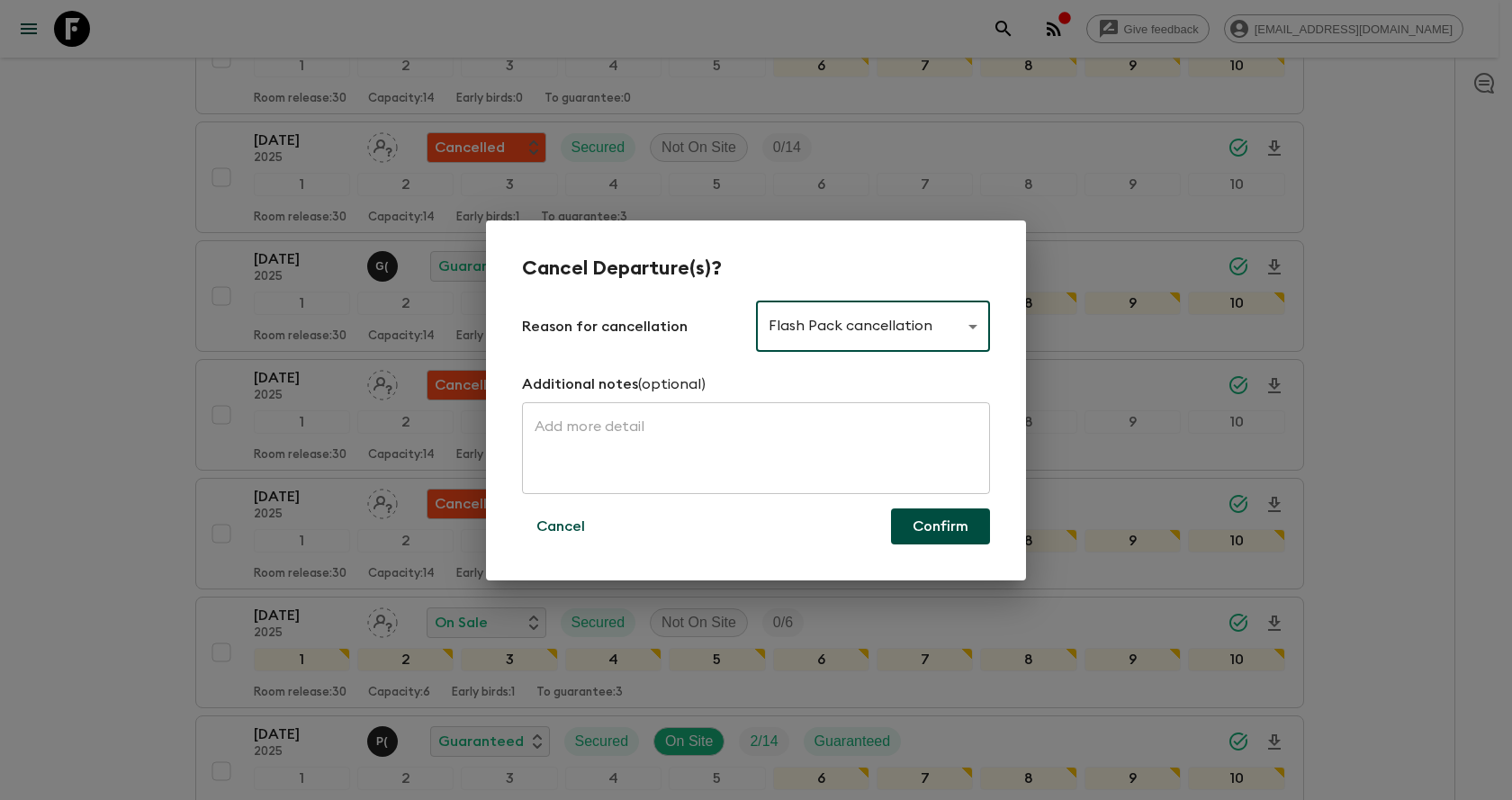
click at [904, 517] on button "Confirm" at bounding box center [940, 526] width 99 height 36
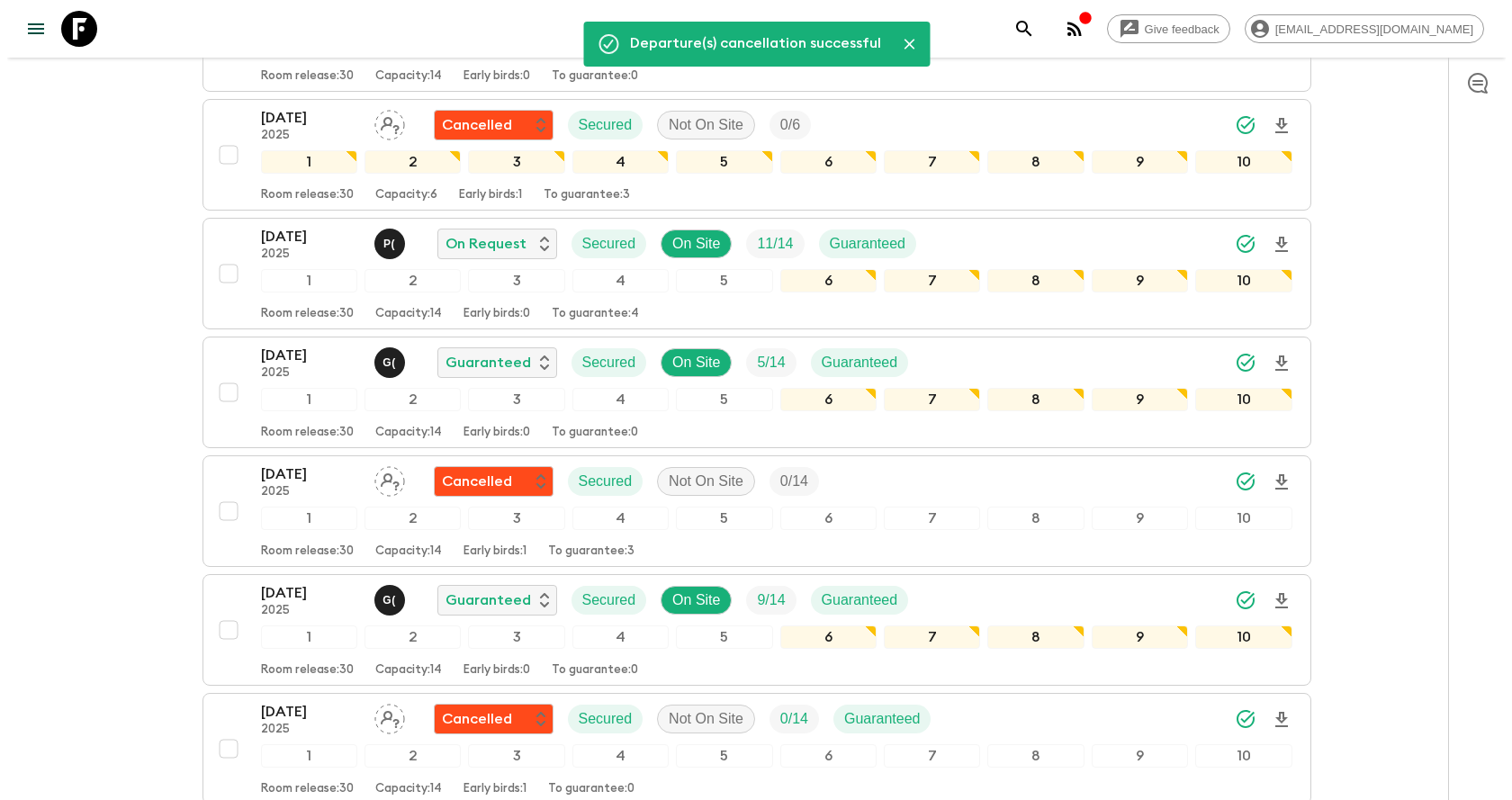
scroll to position [1451, 0]
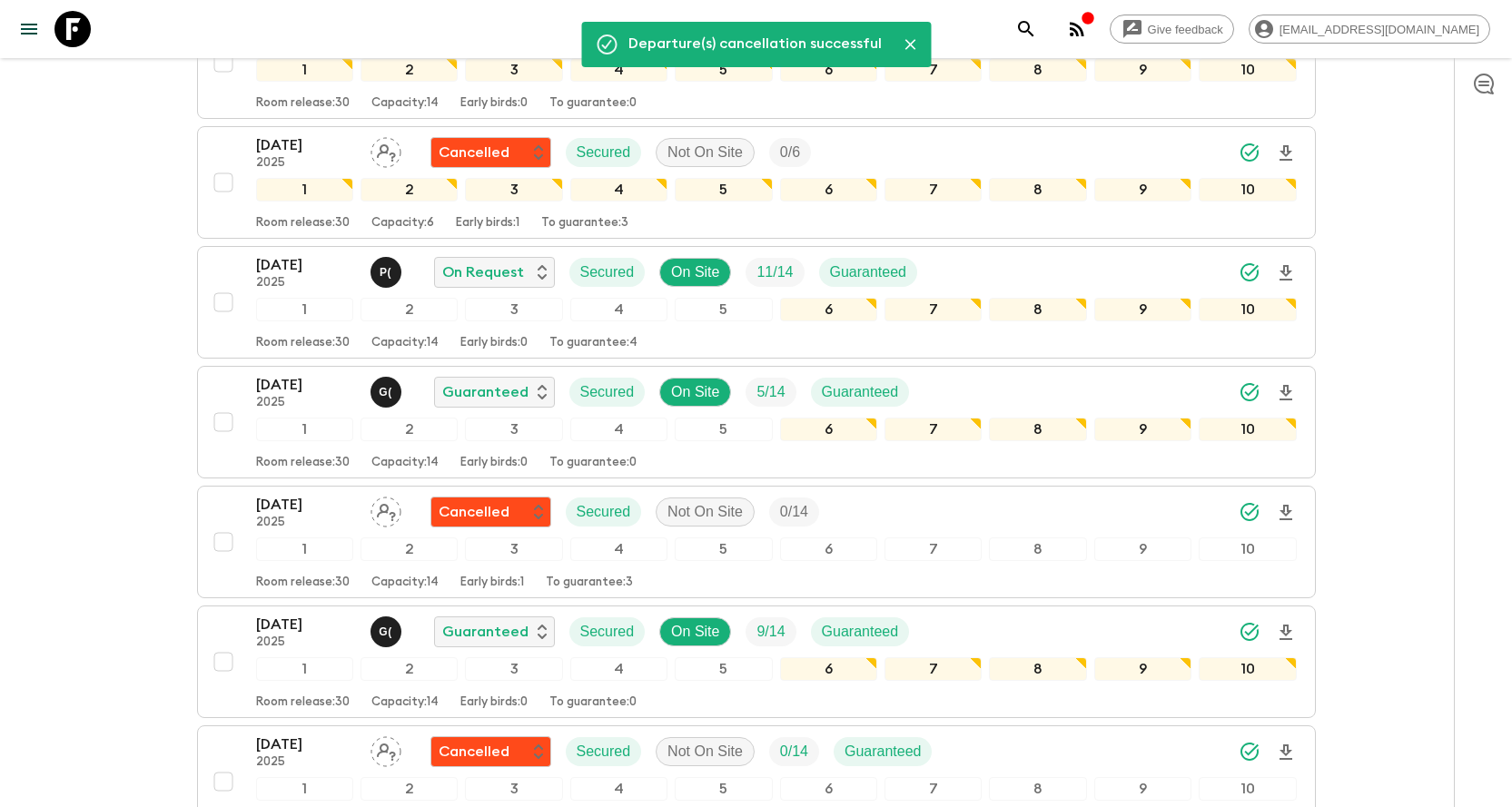
click at [1034, 34] on icon "search adventures" at bounding box center [1026, 29] width 16 height 16
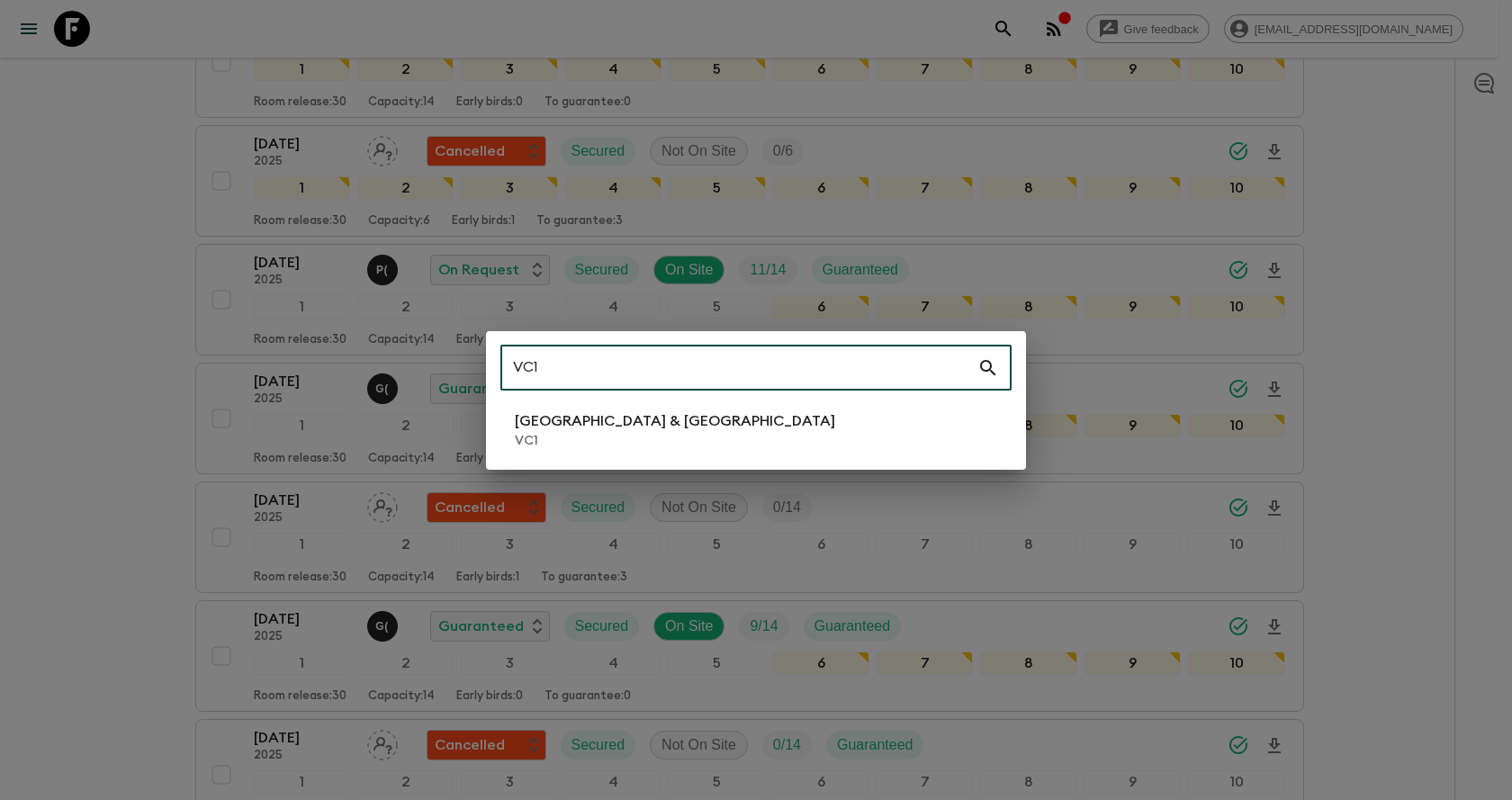
type input "VC1"
click at [565, 427] on p "[GEOGRAPHIC_DATA] & [GEOGRAPHIC_DATA]" at bounding box center [675, 421] width 320 height 21
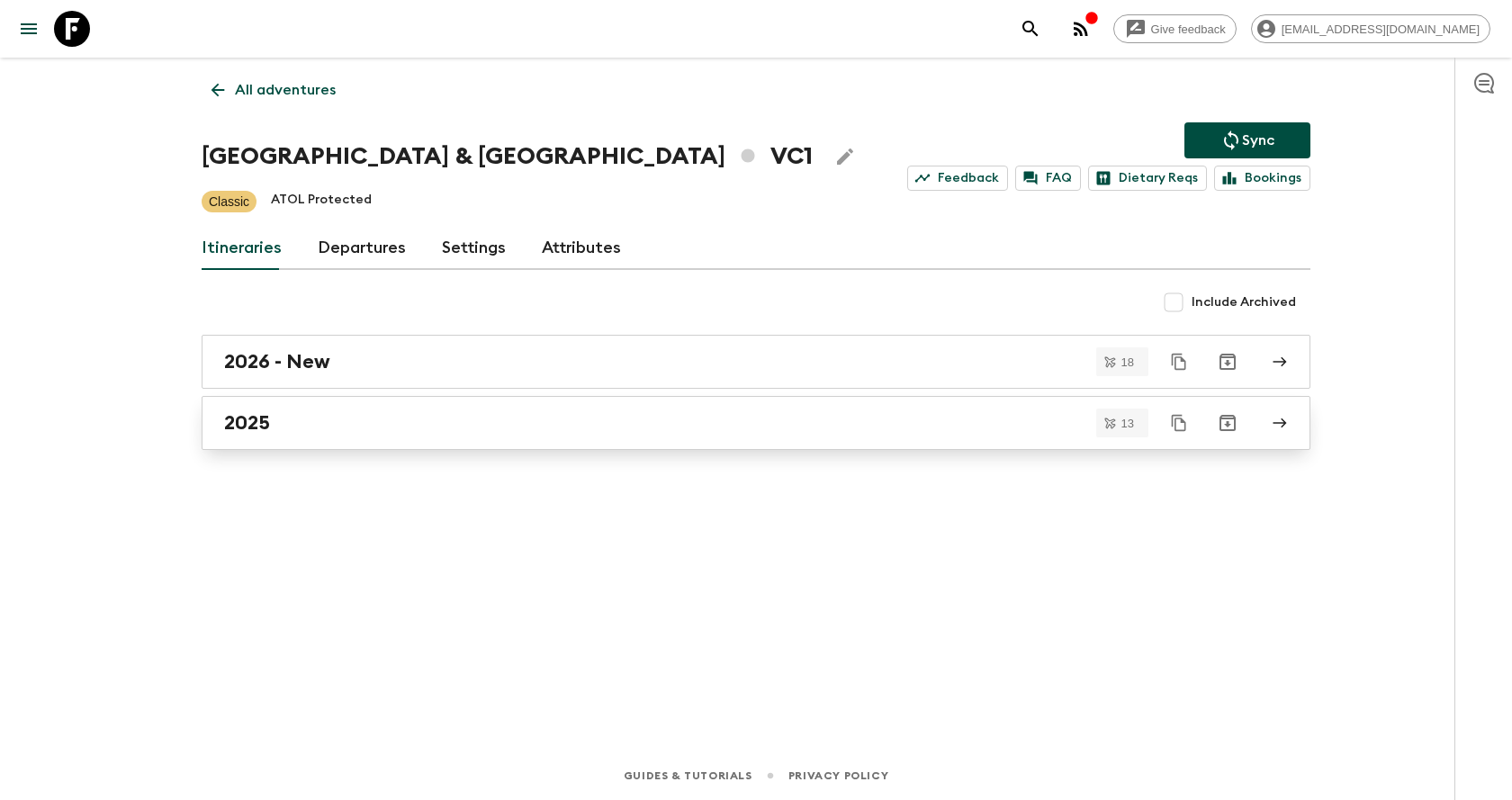
click at [873, 426] on div "2025" at bounding box center [738, 423] width 1029 height 23
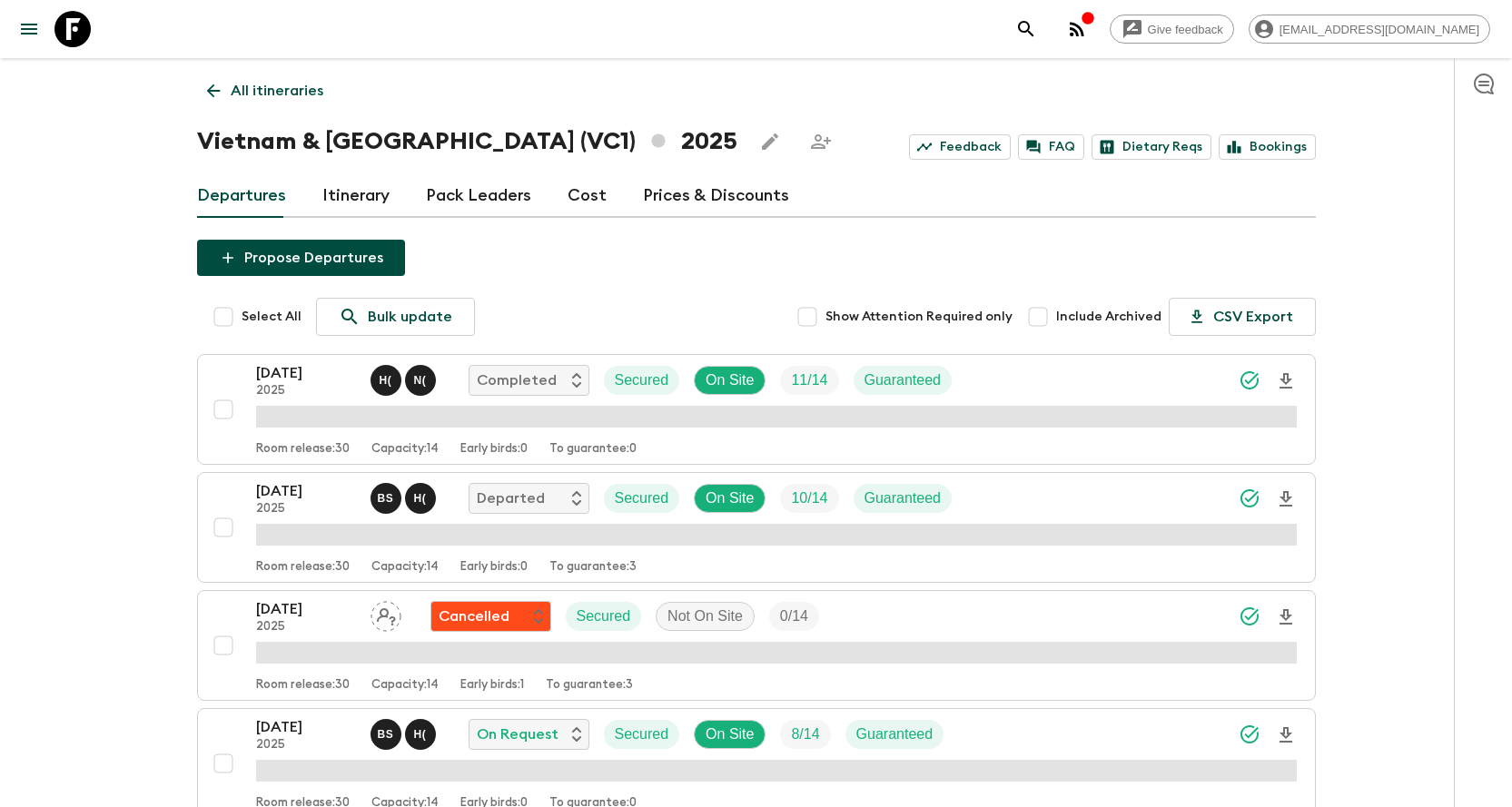
scroll to position [914, 0]
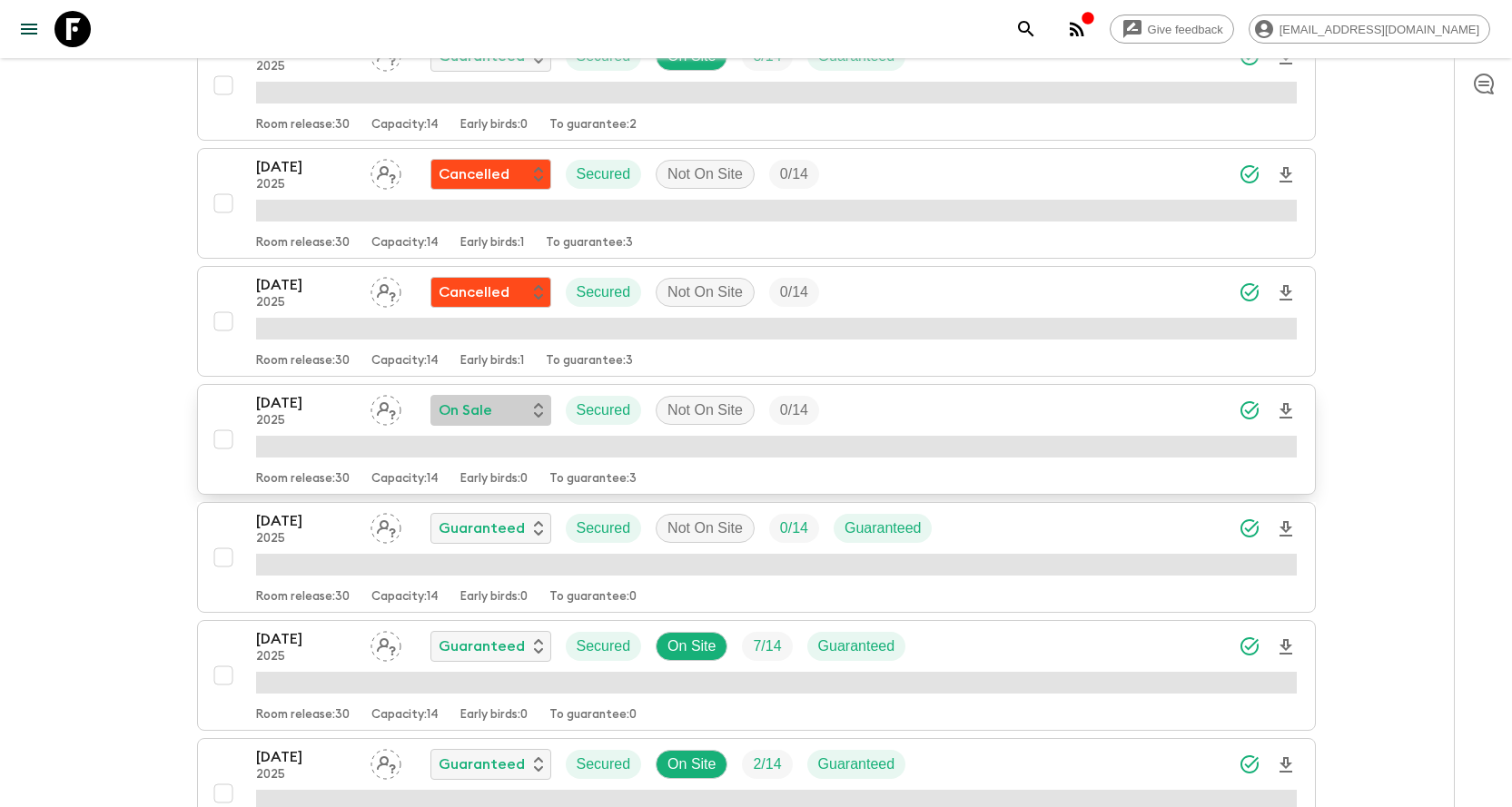
click at [480, 416] on p "On Sale" at bounding box center [465, 411] width 53 height 22
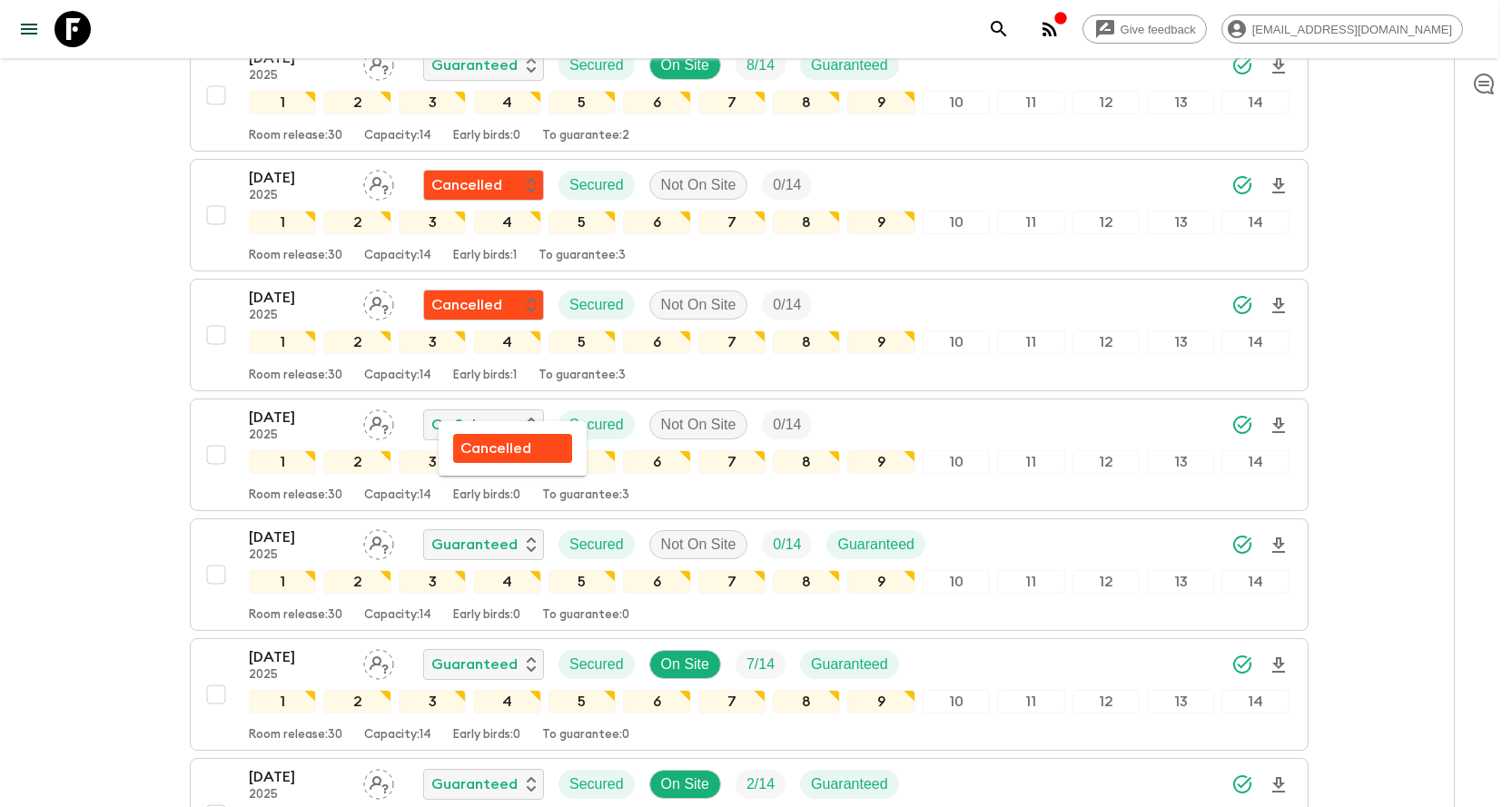
scroll to position [929, 0]
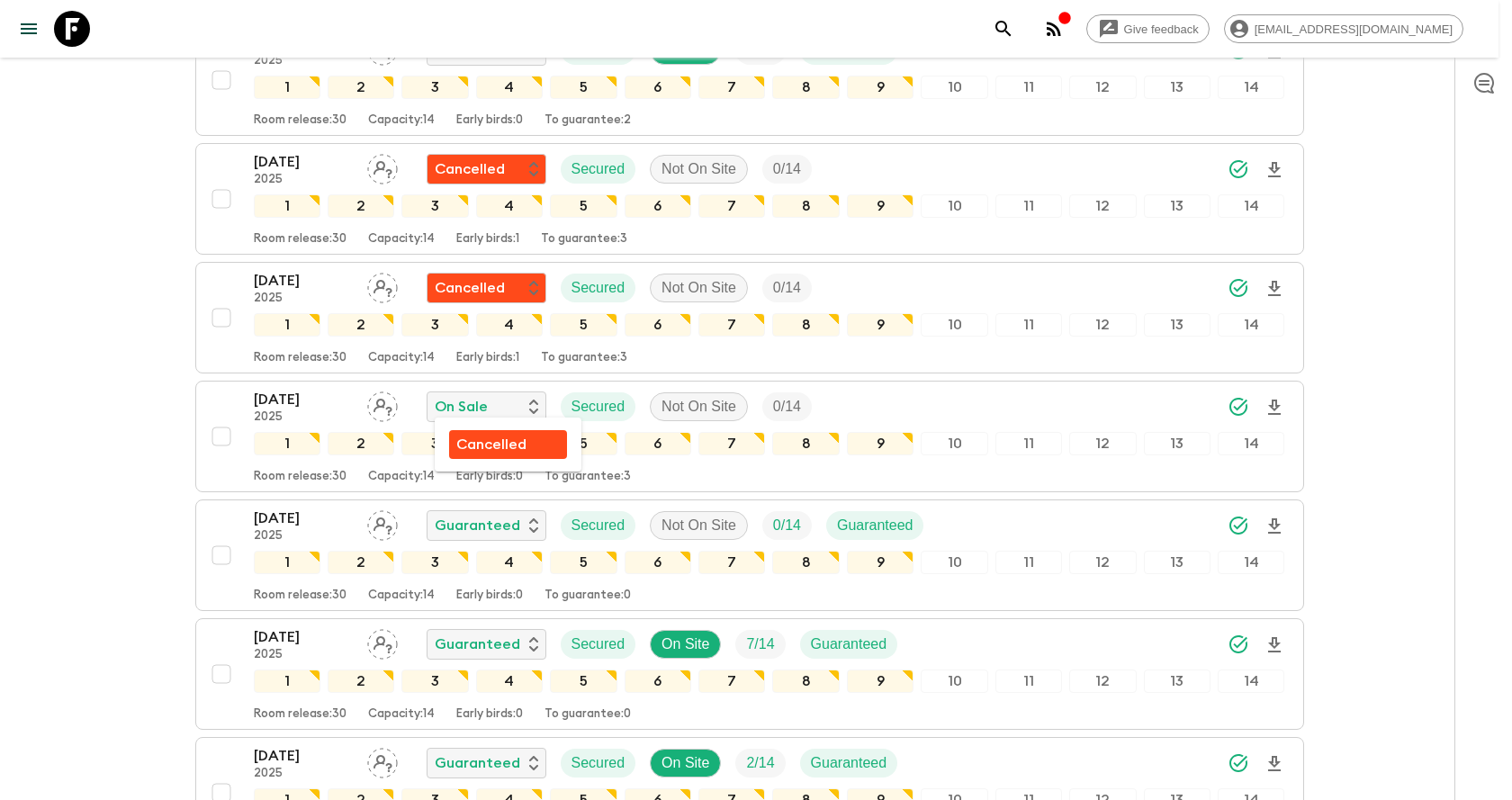
click at [475, 442] on p "Cancelled" at bounding box center [491, 444] width 70 height 21
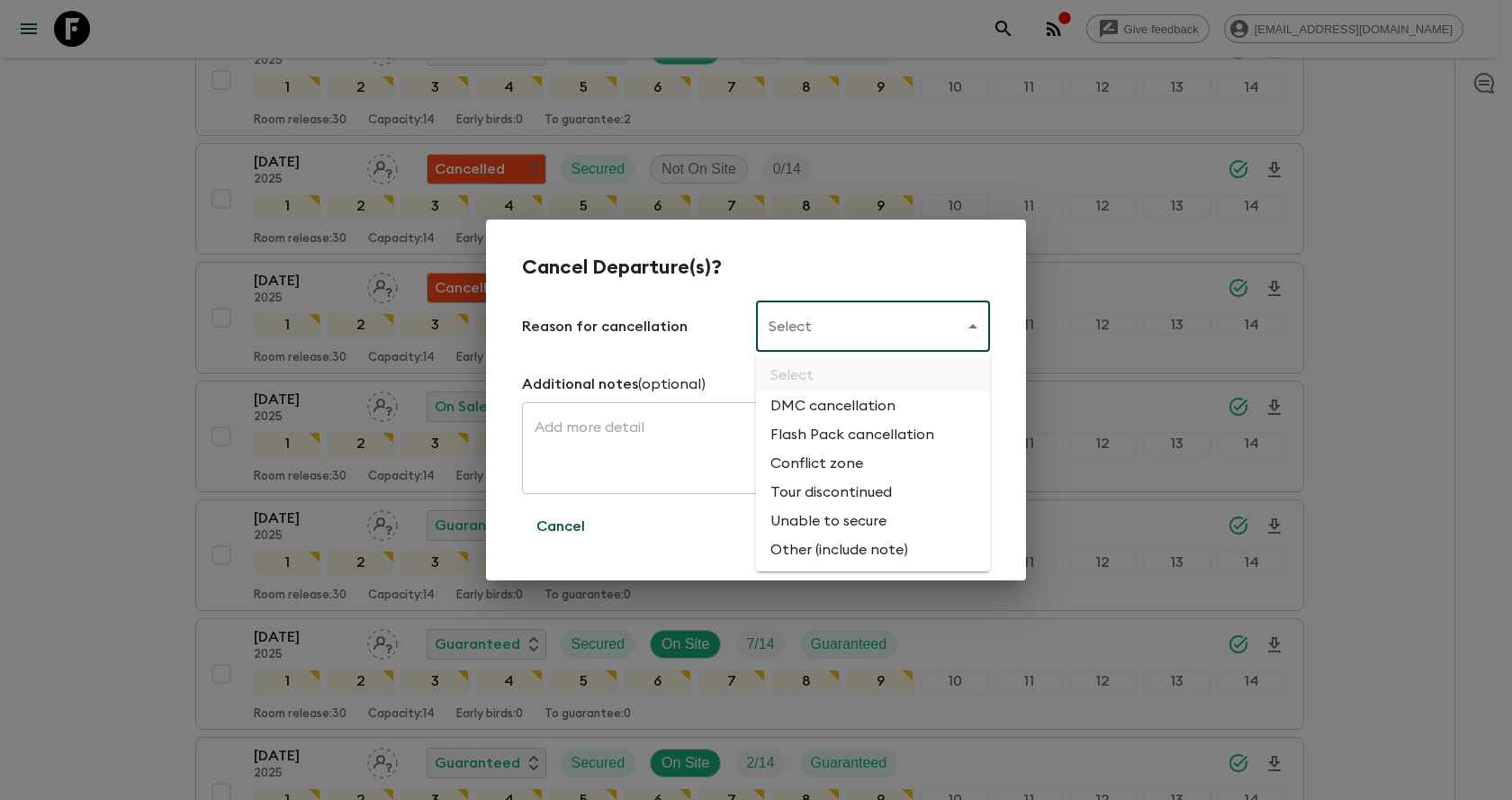
click at [857, 326] on body "Give feedback [EMAIL_ADDRESS][DOMAIN_NAME] All itineraries [GEOGRAPHIC_DATA] & …" at bounding box center [756, 105] width 1512 height 2052
click at [832, 435] on li "Flash Pack cancellation" at bounding box center [873, 434] width 234 height 28
type input "FLASHPACK_CANCELLATION"
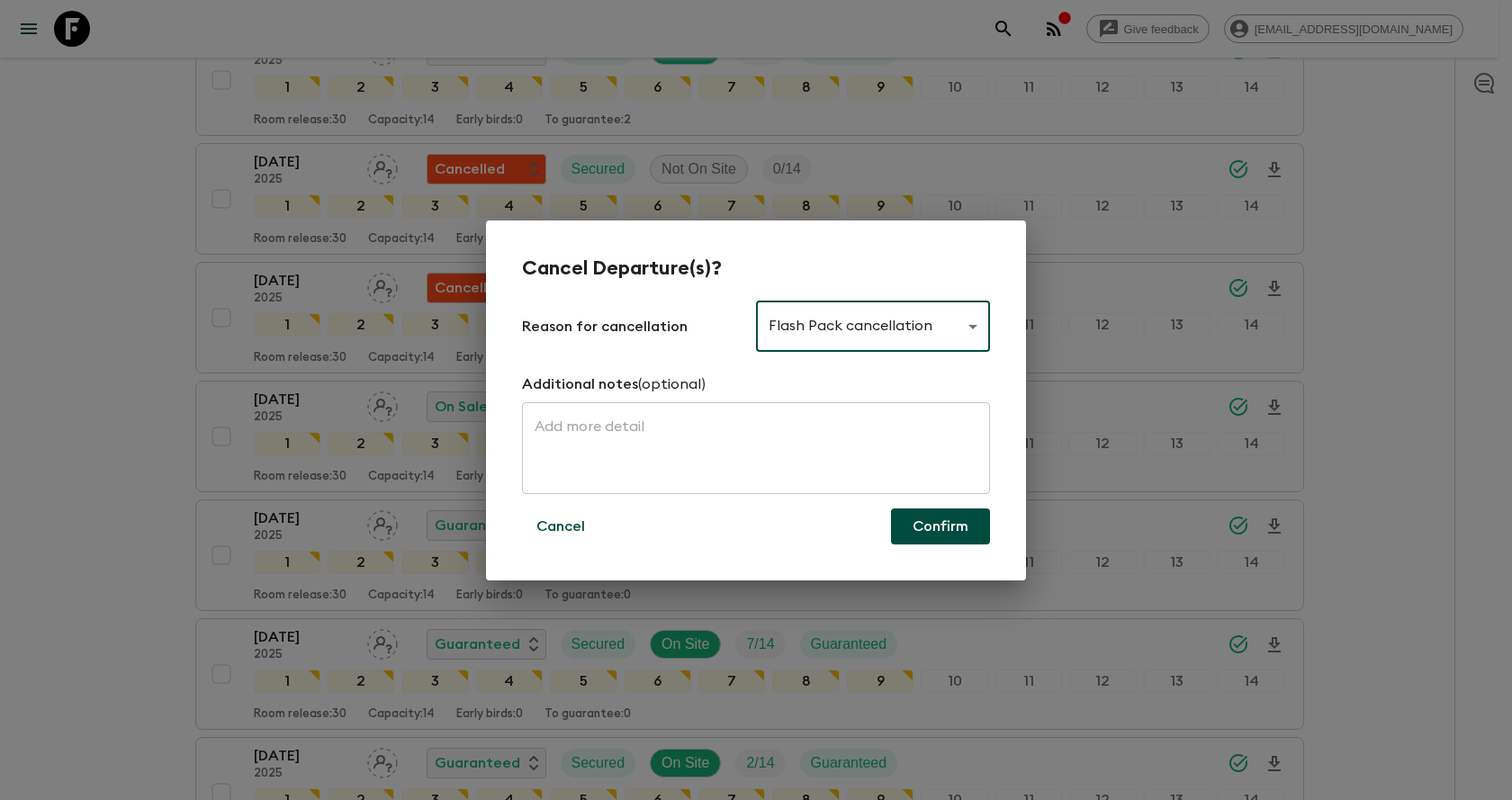
click at [941, 527] on button "Confirm" at bounding box center [940, 526] width 99 height 36
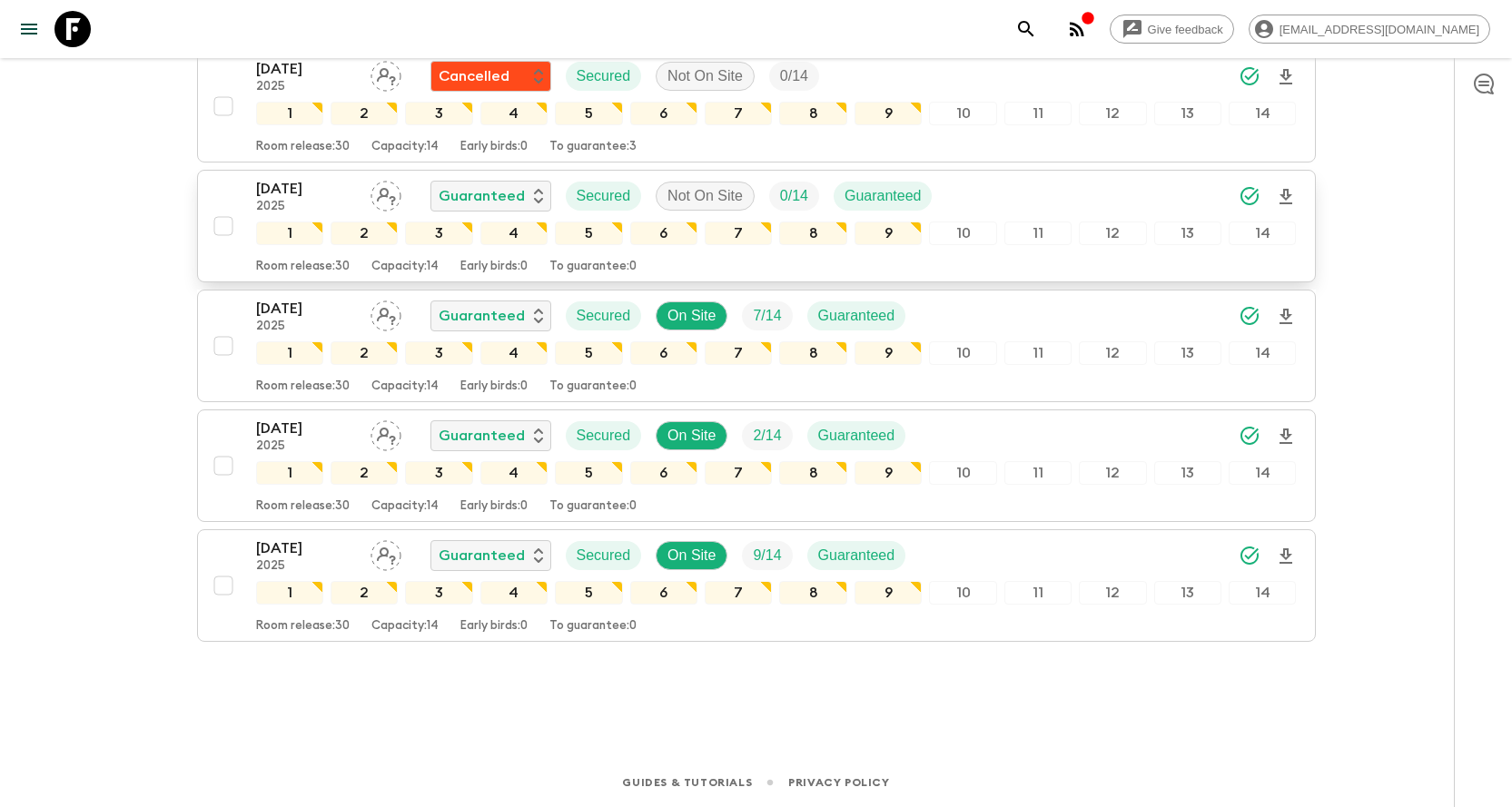
scroll to position [1173, 0]
